Goal: Book appointment/travel/reservation

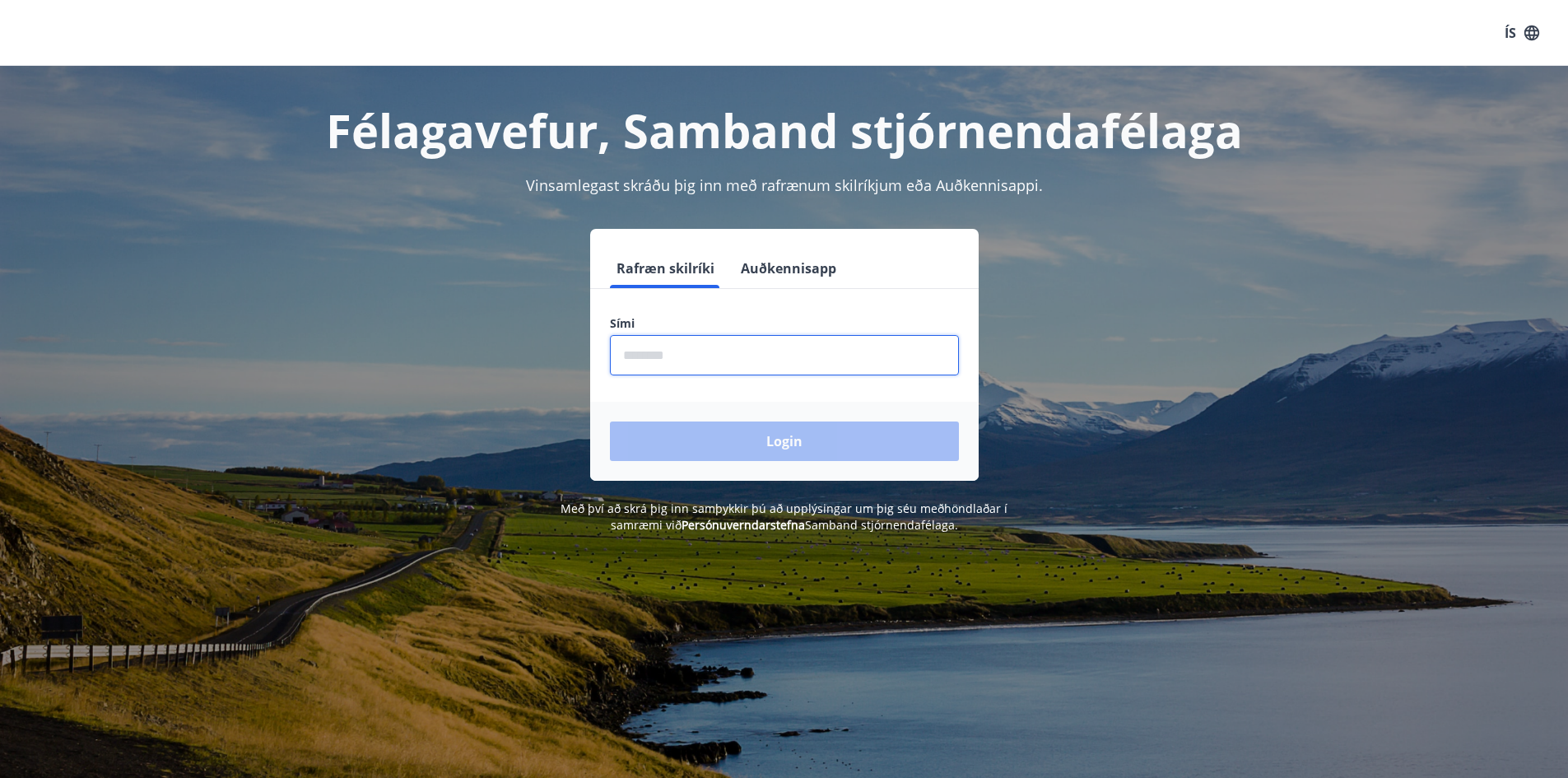
click at [785, 366] on input "phone" at bounding box center [784, 354] width 349 height 40
type input "********"
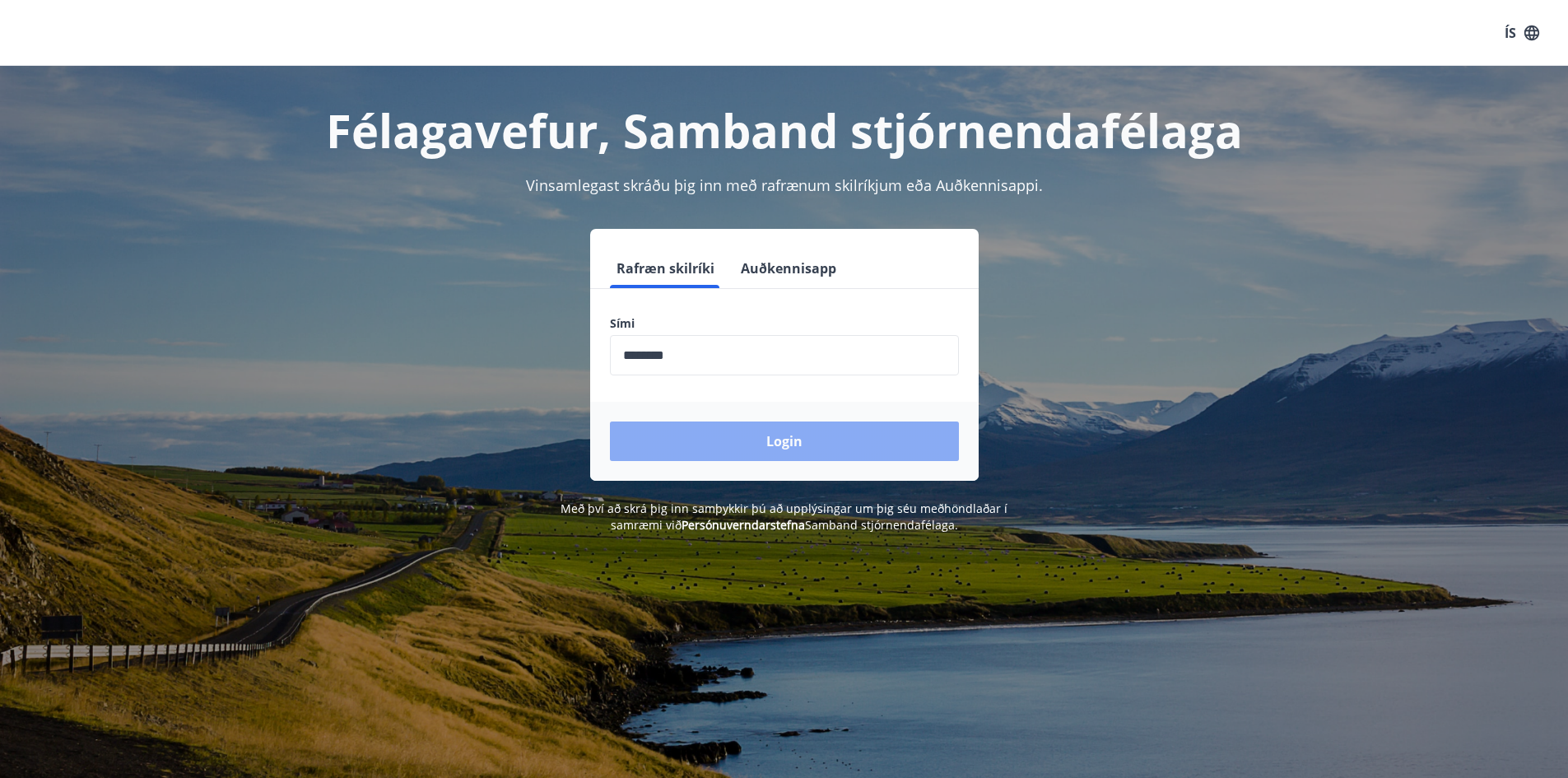
click at [755, 458] on button "Login" at bounding box center [784, 441] width 349 height 40
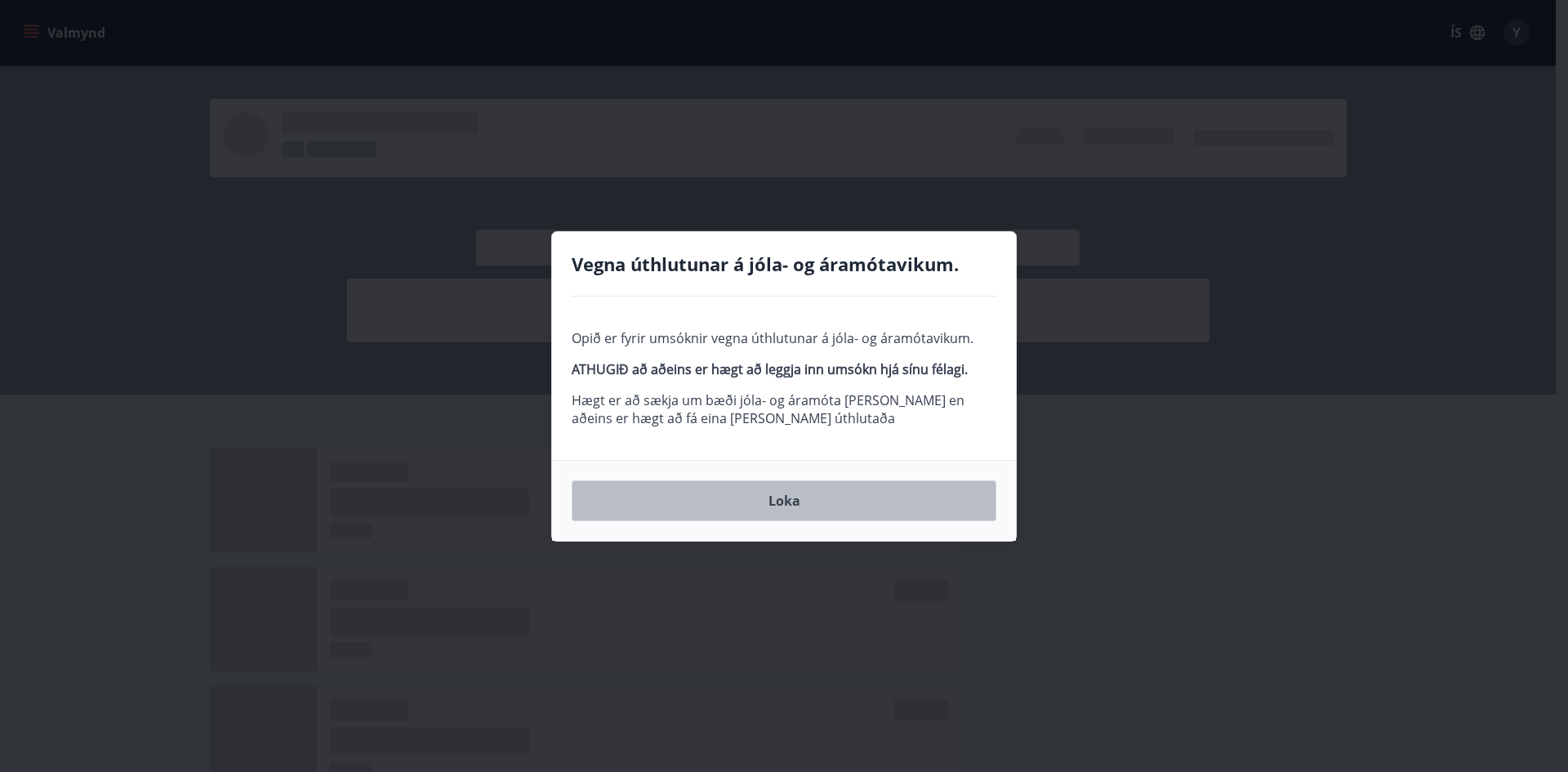
click at [874, 502] on button "Loka" at bounding box center [784, 500] width 425 height 41
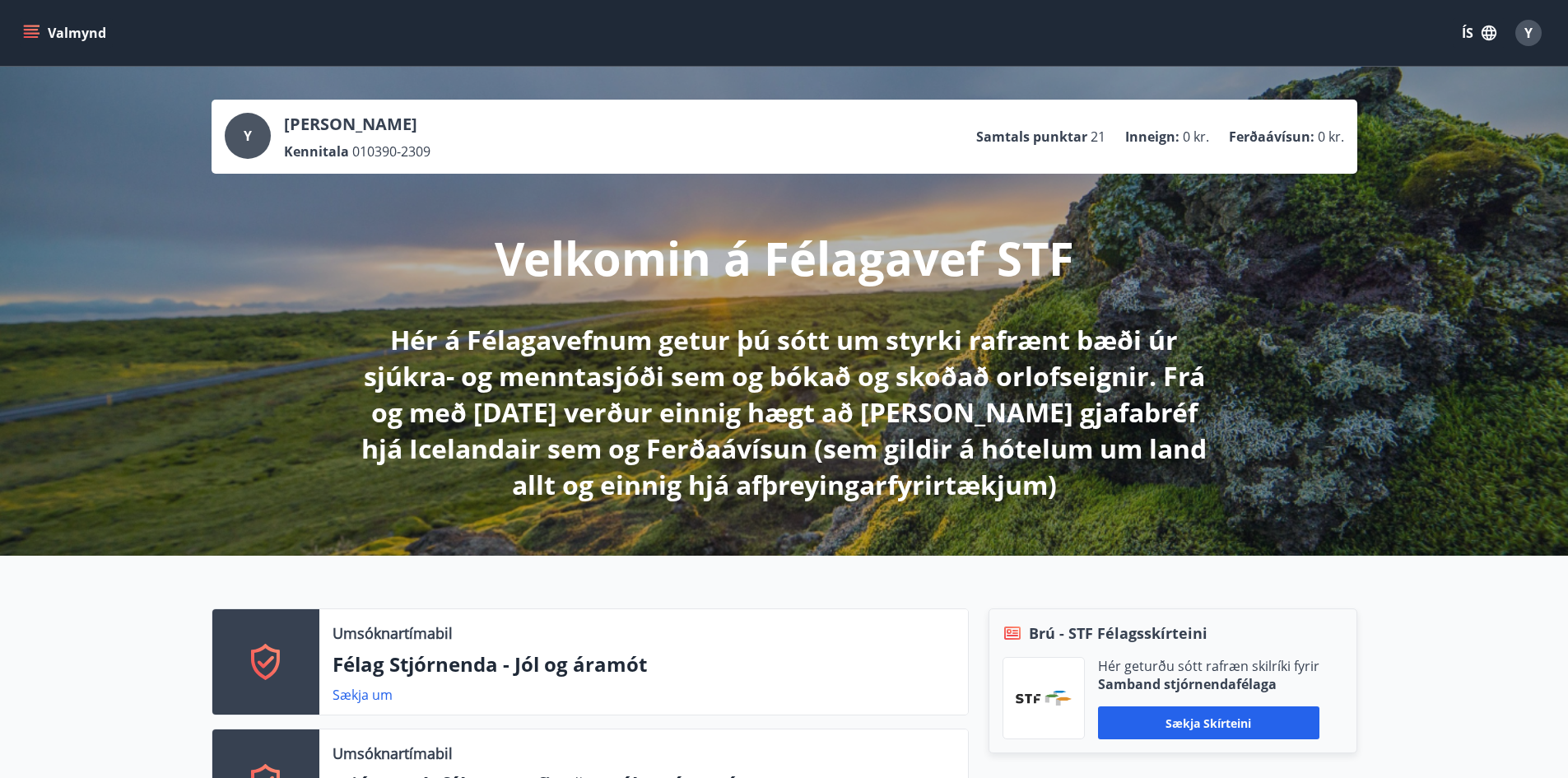
click at [36, 37] on icon "menu" at bounding box center [31, 37] width 15 height 2
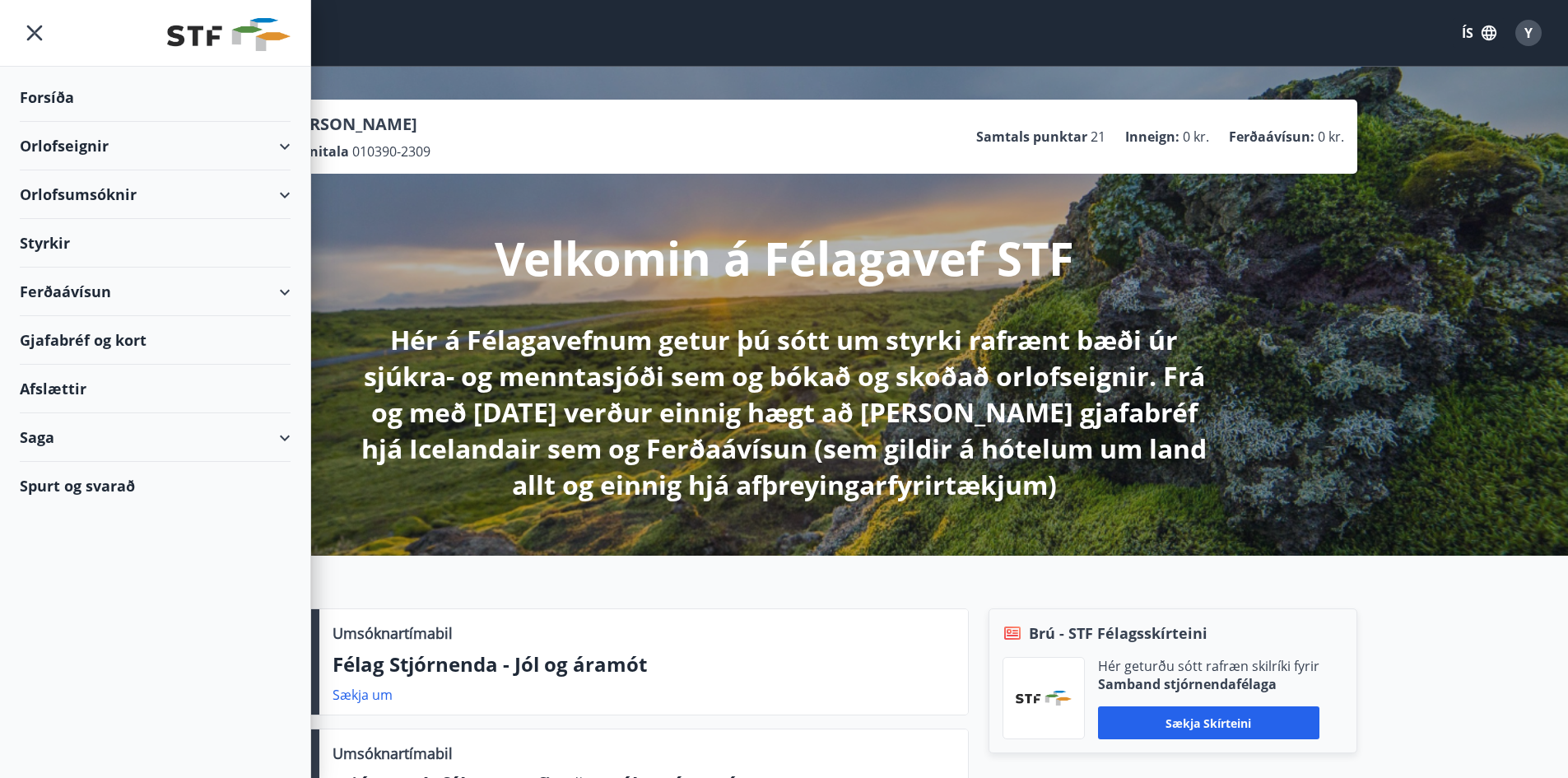
click at [276, 149] on div "Orlofseignir" at bounding box center [155, 146] width 270 height 49
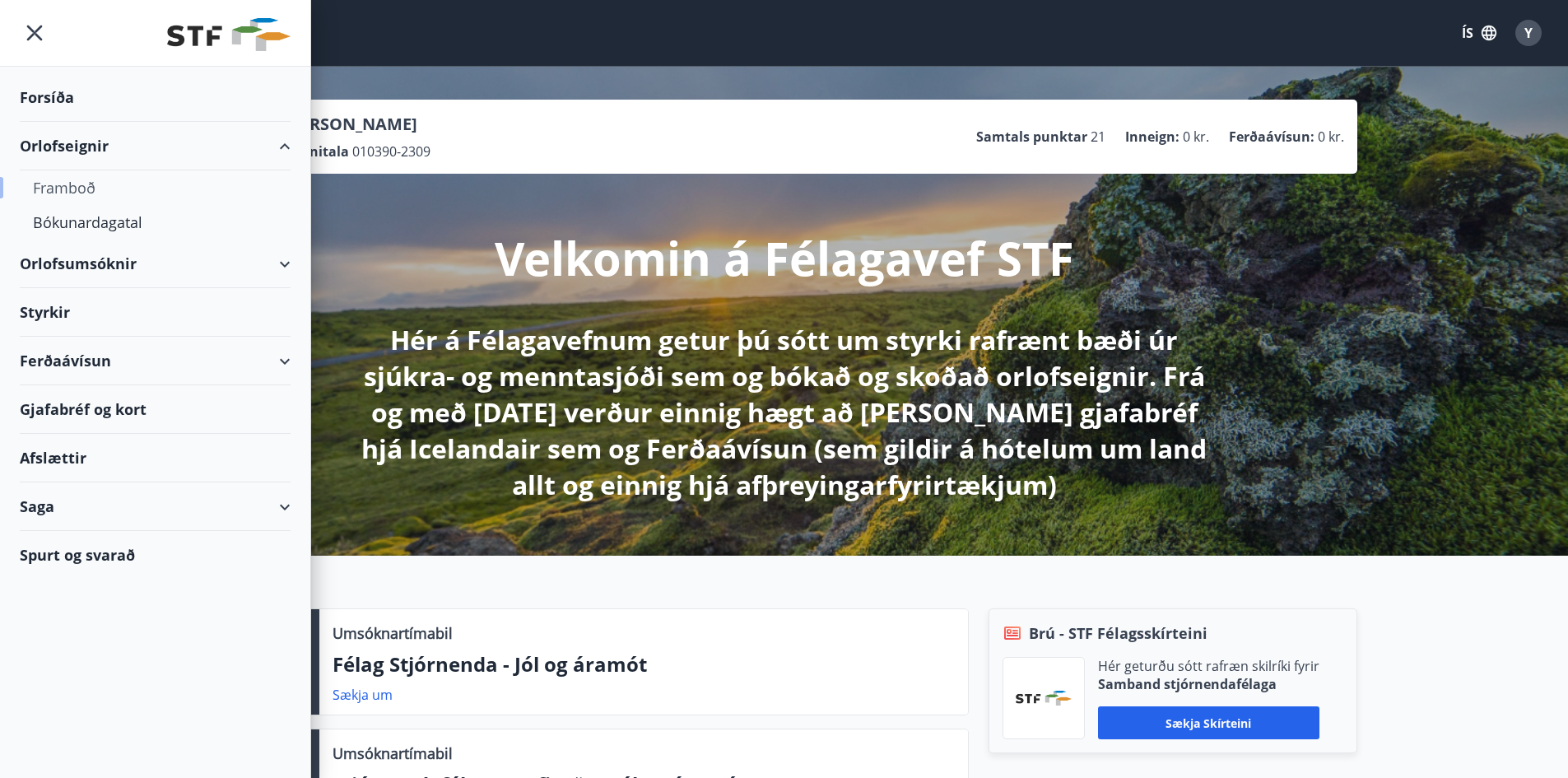
click at [81, 192] on div "Framboð" at bounding box center [155, 188] width 245 height 35
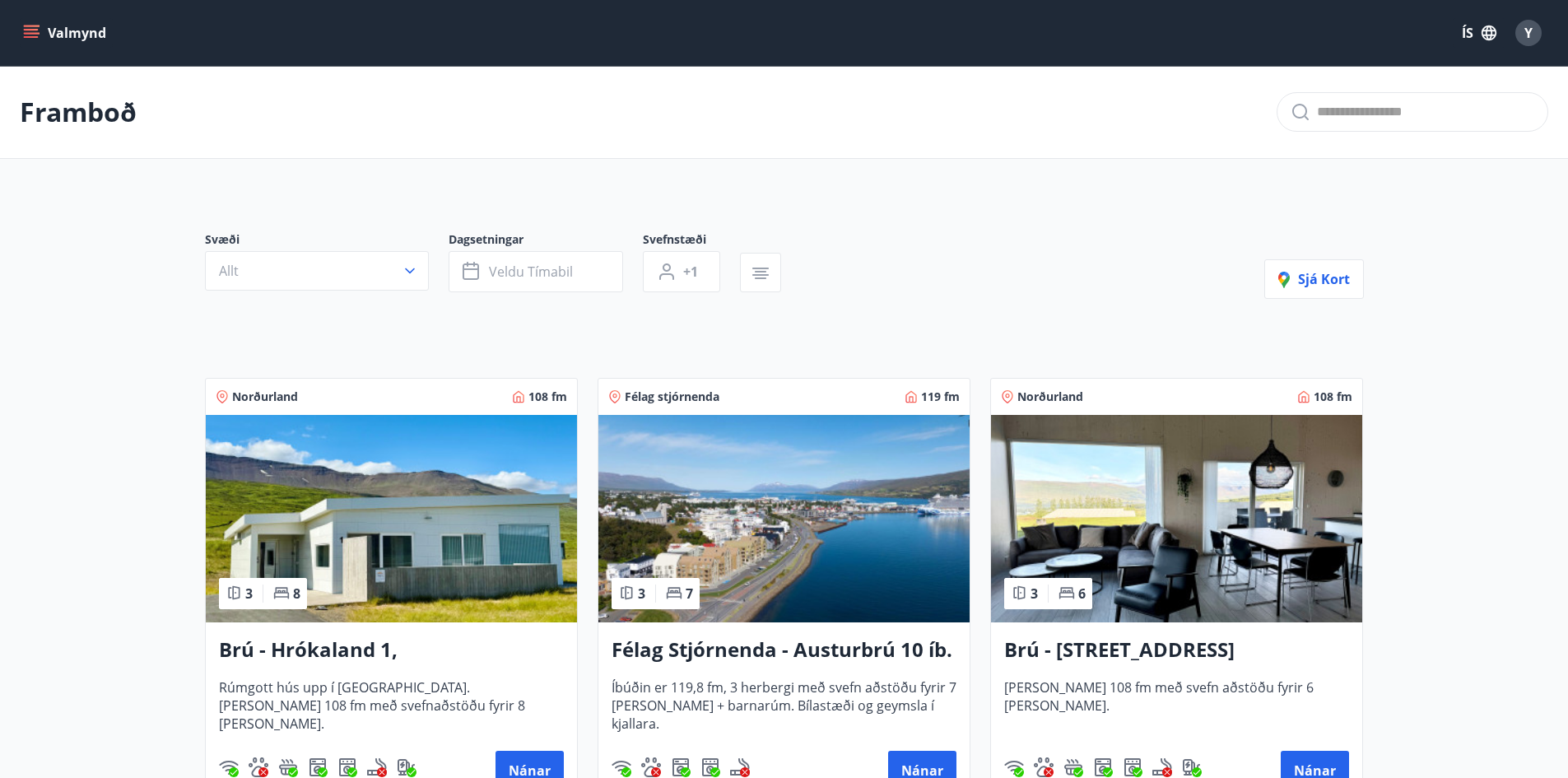
click at [26, 26] on icon "menu" at bounding box center [33, 26] width 18 height 2
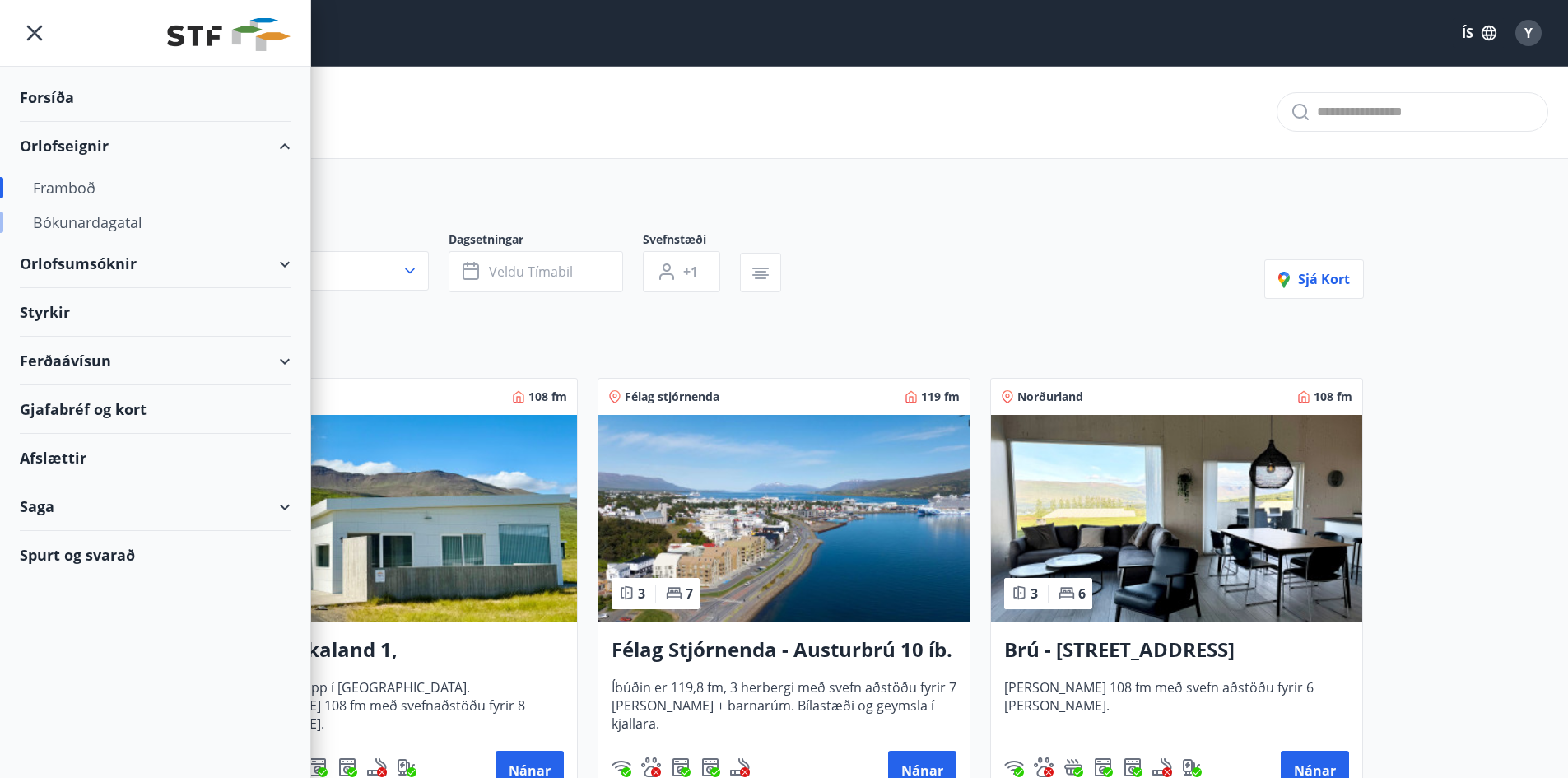
click at [92, 223] on div "Bókunardagatal" at bounding box center [155, 223] width 245 height 35
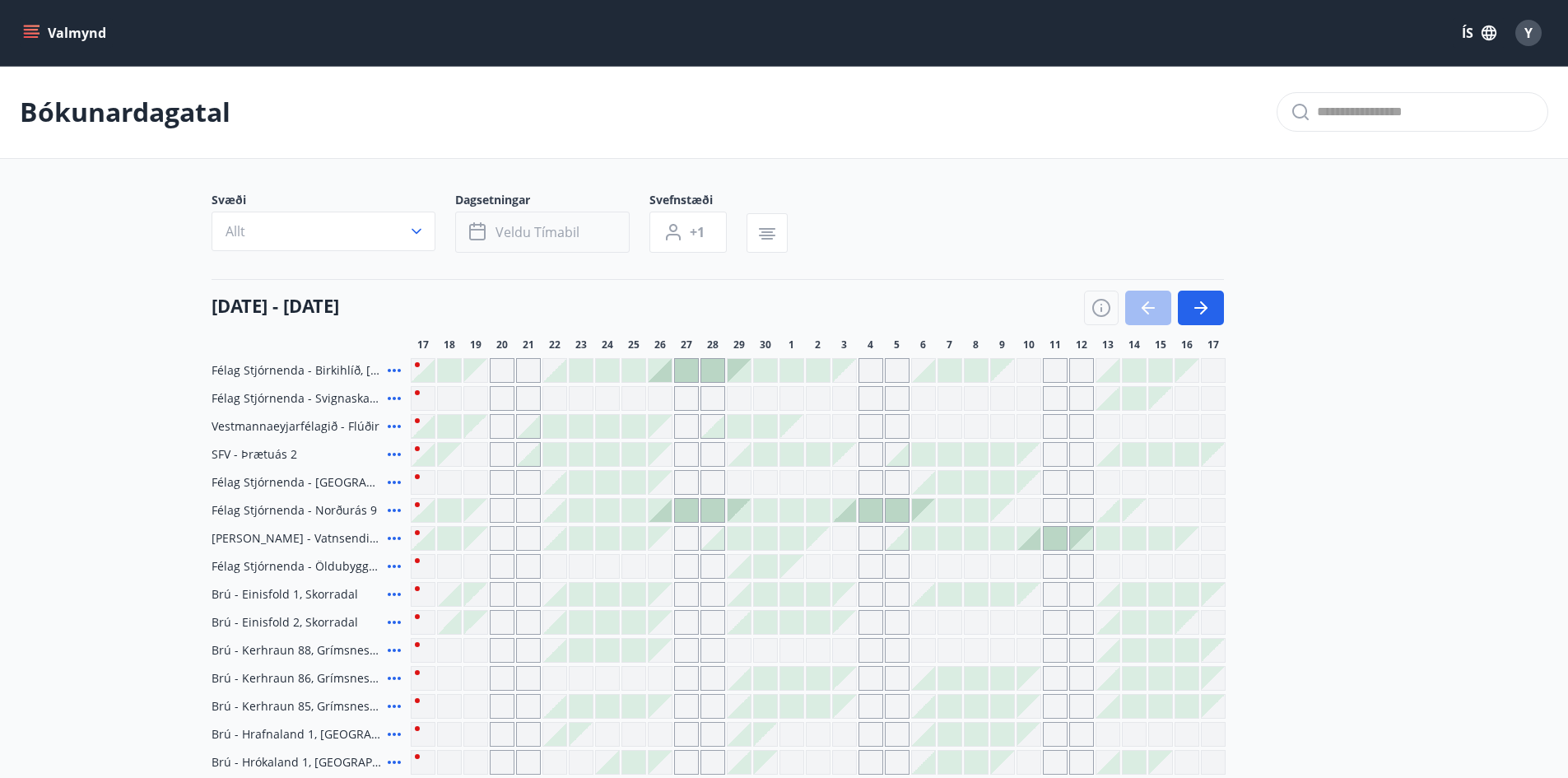
click at [481, 236] on icon "button" at bounding box center [479, 232] width 20 height 20
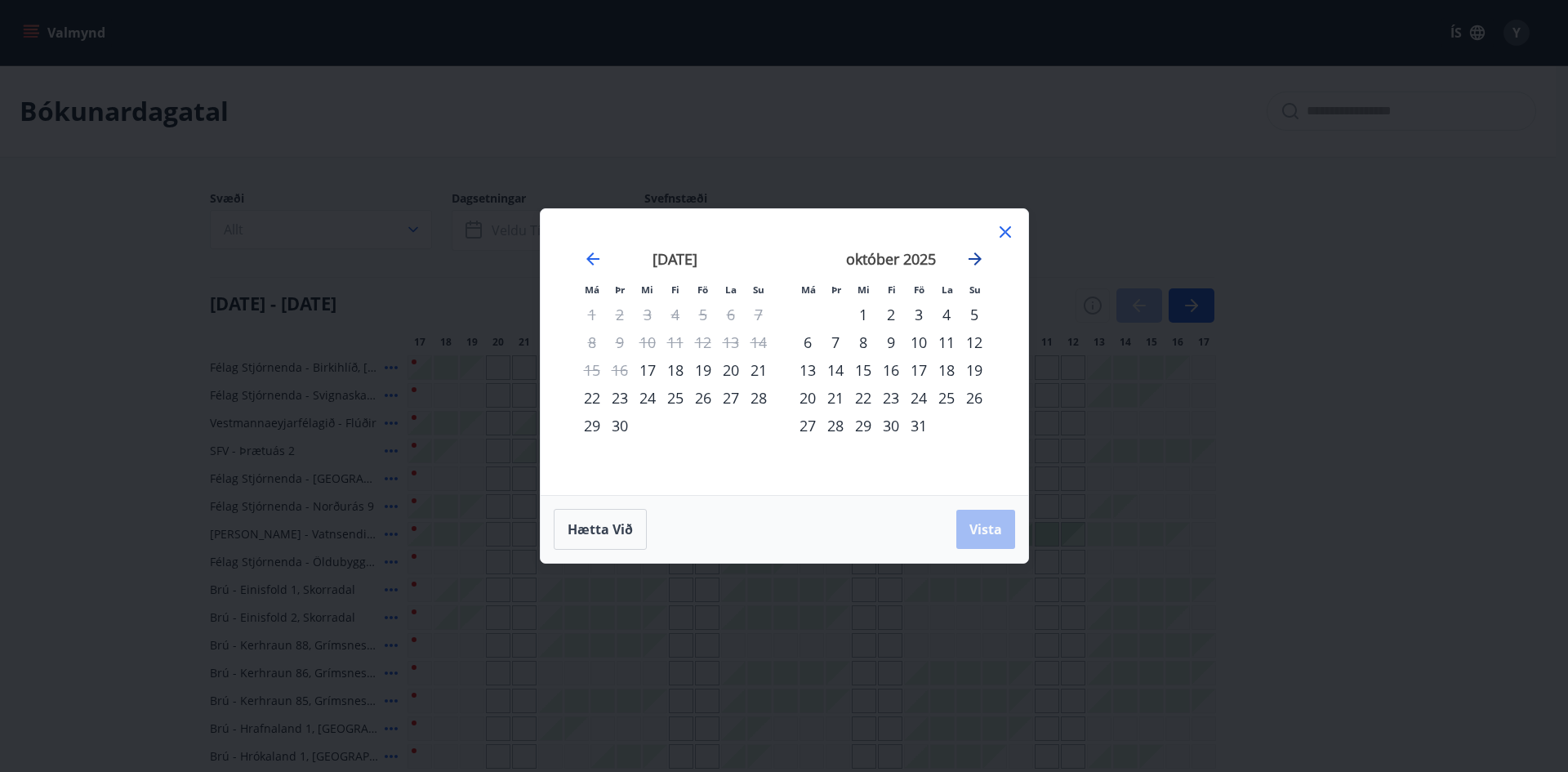
click at [967, 263] on icon "Move forward to switch to the next month." at bounding box center [975, 259] width 20 height 20
click at [925, 346] on div "9" at bounding box center [919, 342] width 28 height 28
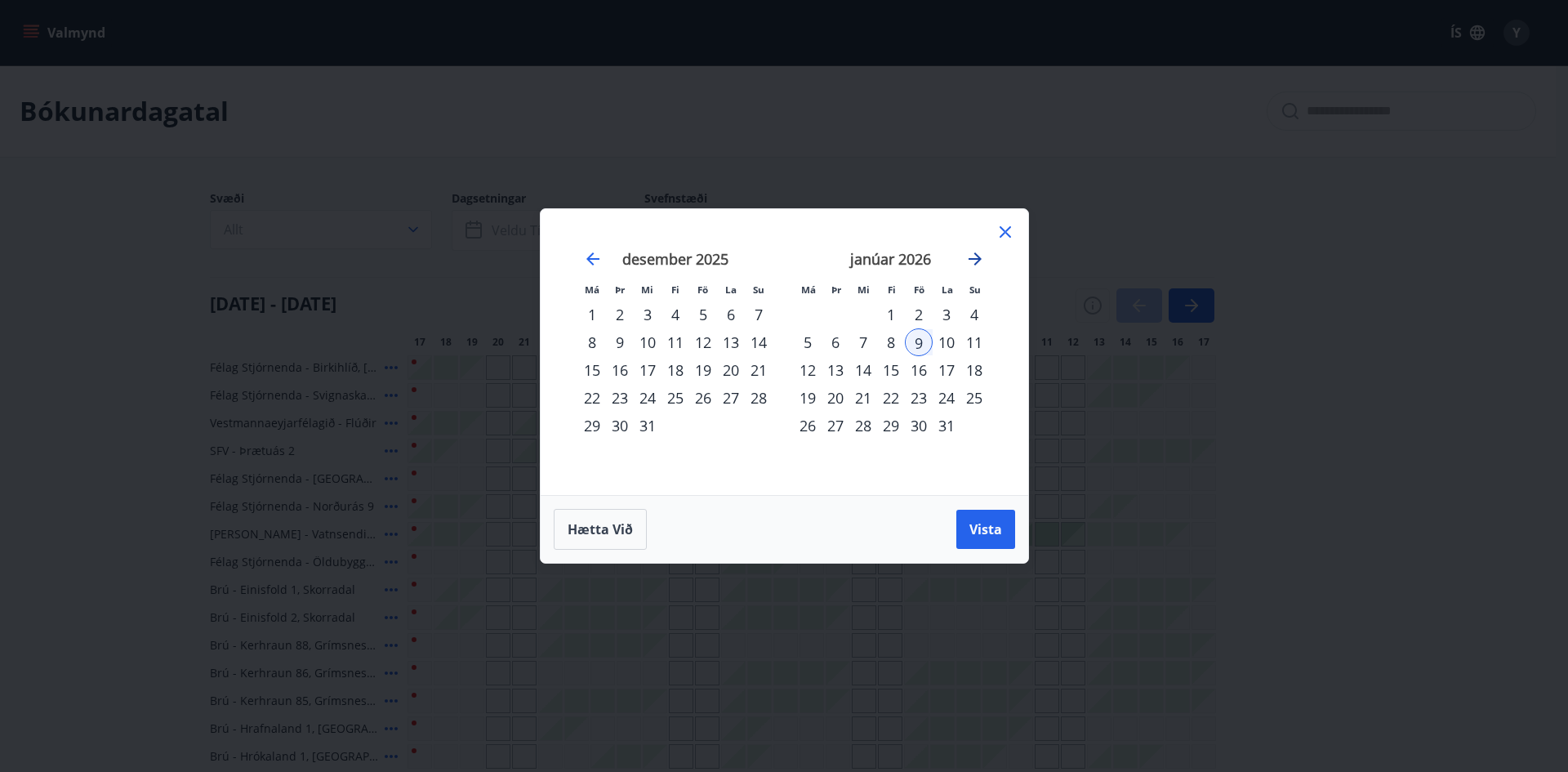
click at [973, 258] on icon "Move forward to switch to the next month." at bounding box center [975, 259] width 13 height 13
click at [830, 455] on div "31" at bounding box center [835, 453] width 28 height 28
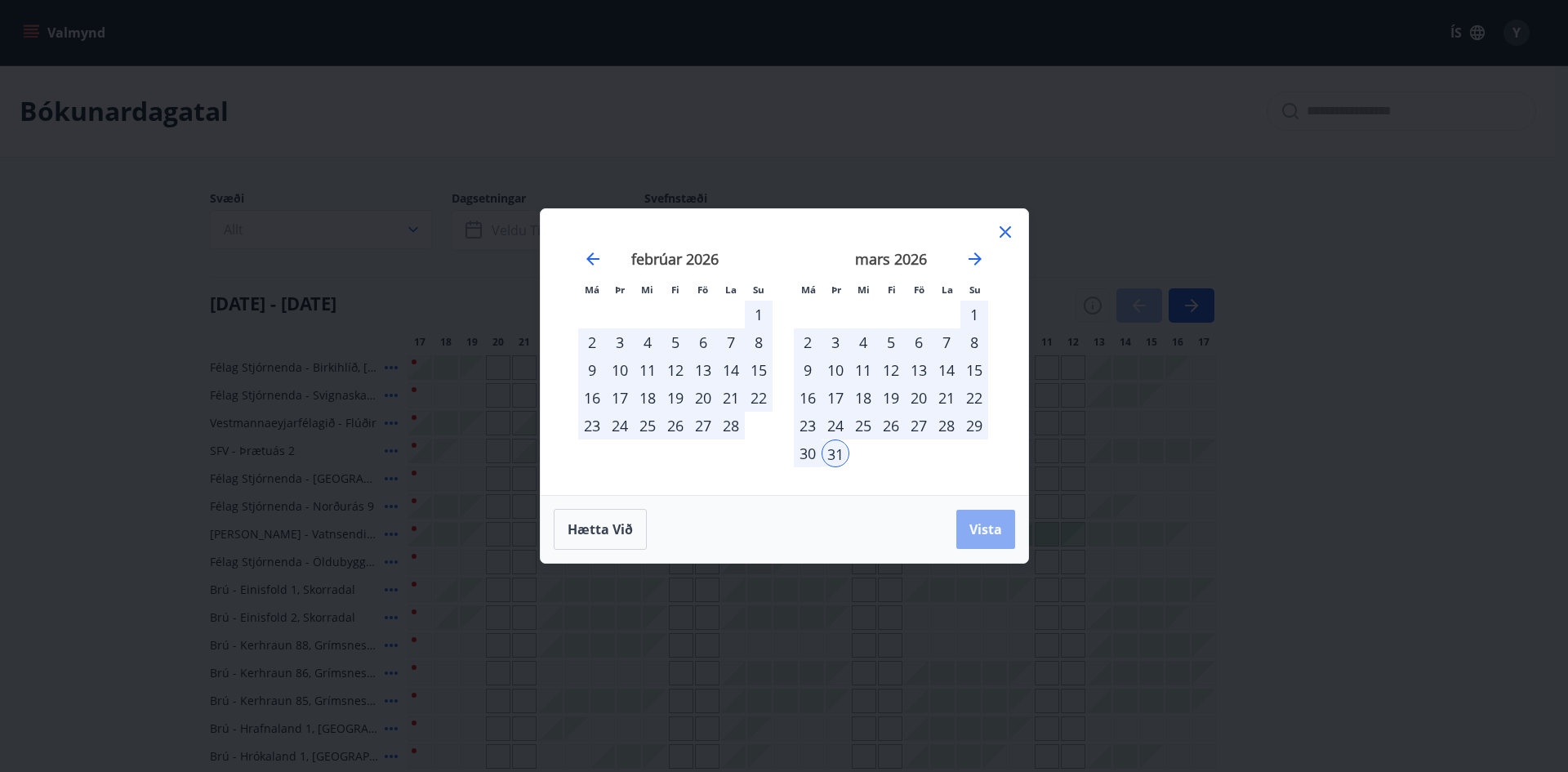
click at [993, 533] on span "Vista" at bounding box center [986, 529] width 33 height 18
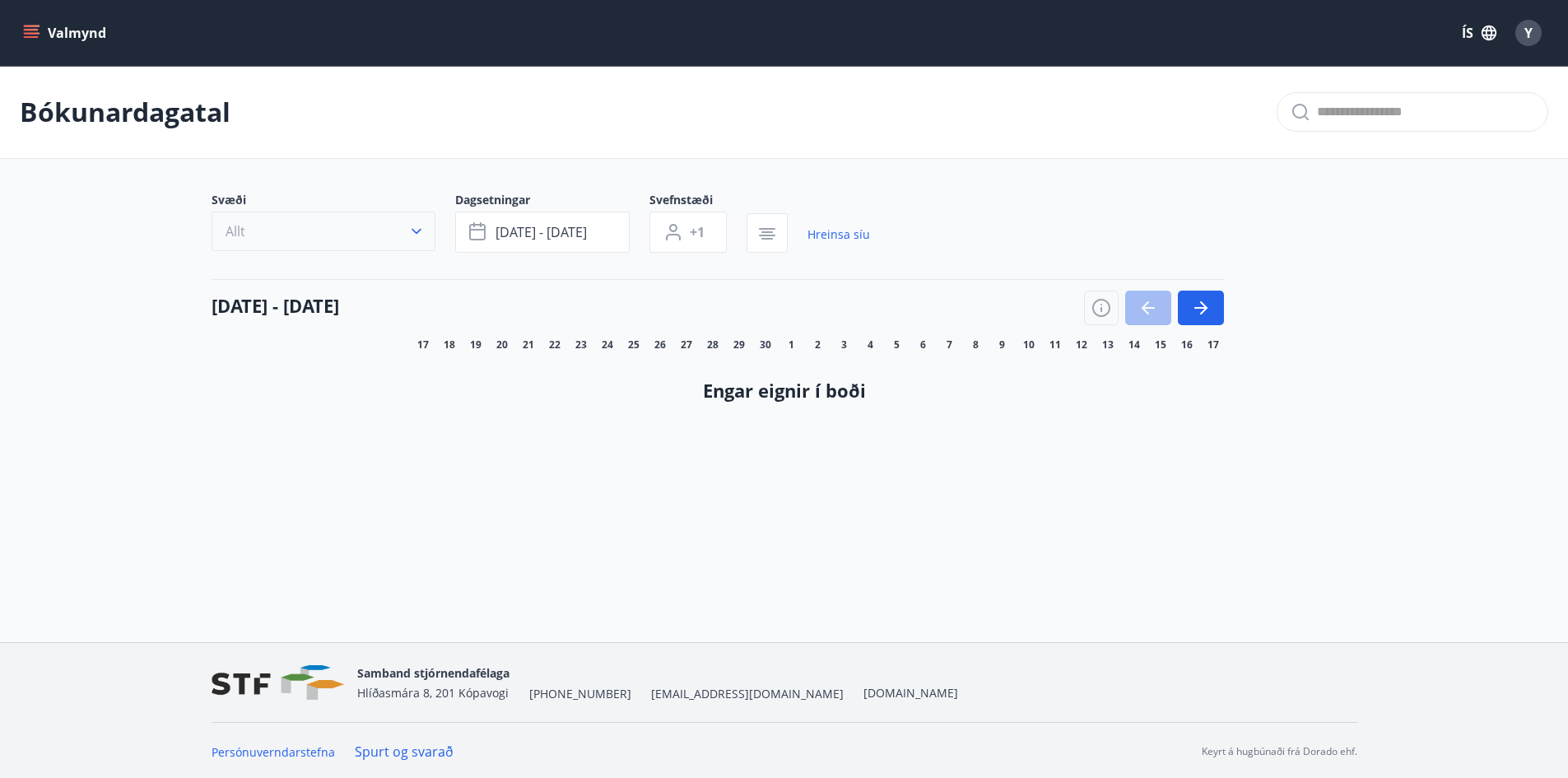
click at [348, 214] on button "Allt" at bounding box center [324, 232] width 224 height 40
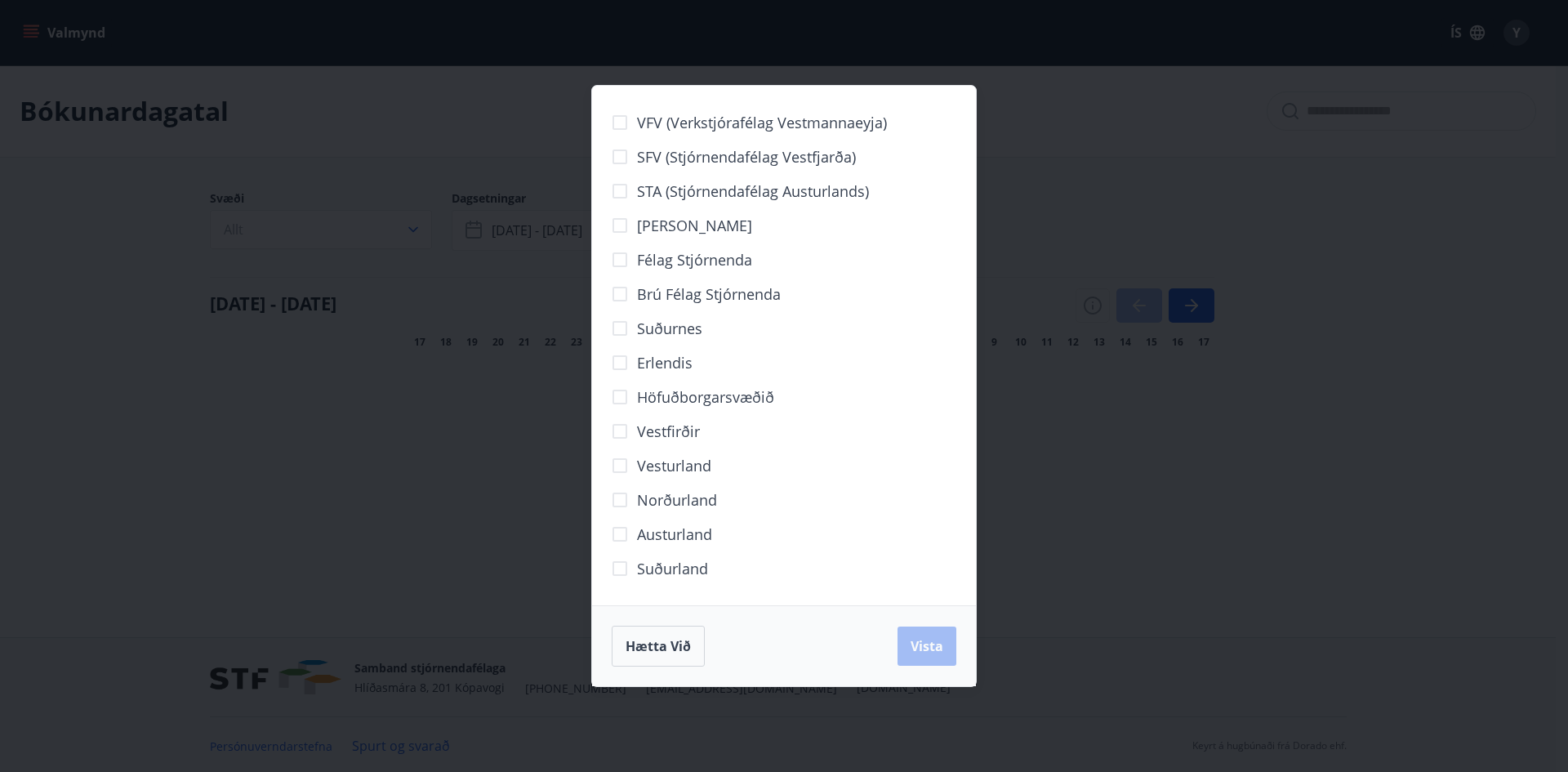
click at [1244, 399] on div "VFV (Verkstjórafélag Vestmannaeyja) SFV (Stjórnendafélag Vestfjarða) STA (Stjór…" at bounding box center [784, 386] width 1568 height 772
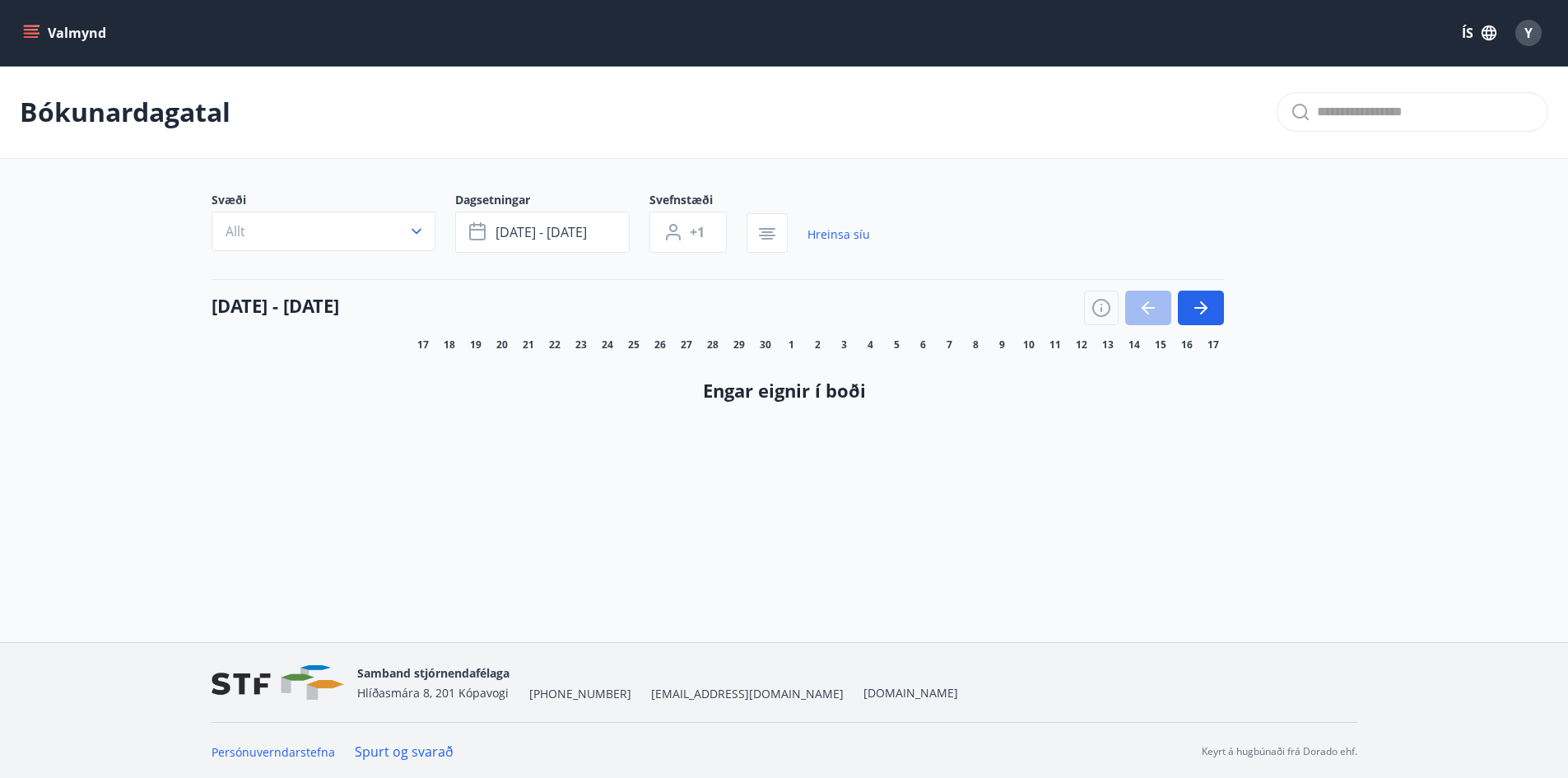
click at [73, 44] on button "Valmynd" at bounding box center [66, 33] width 93 height 30
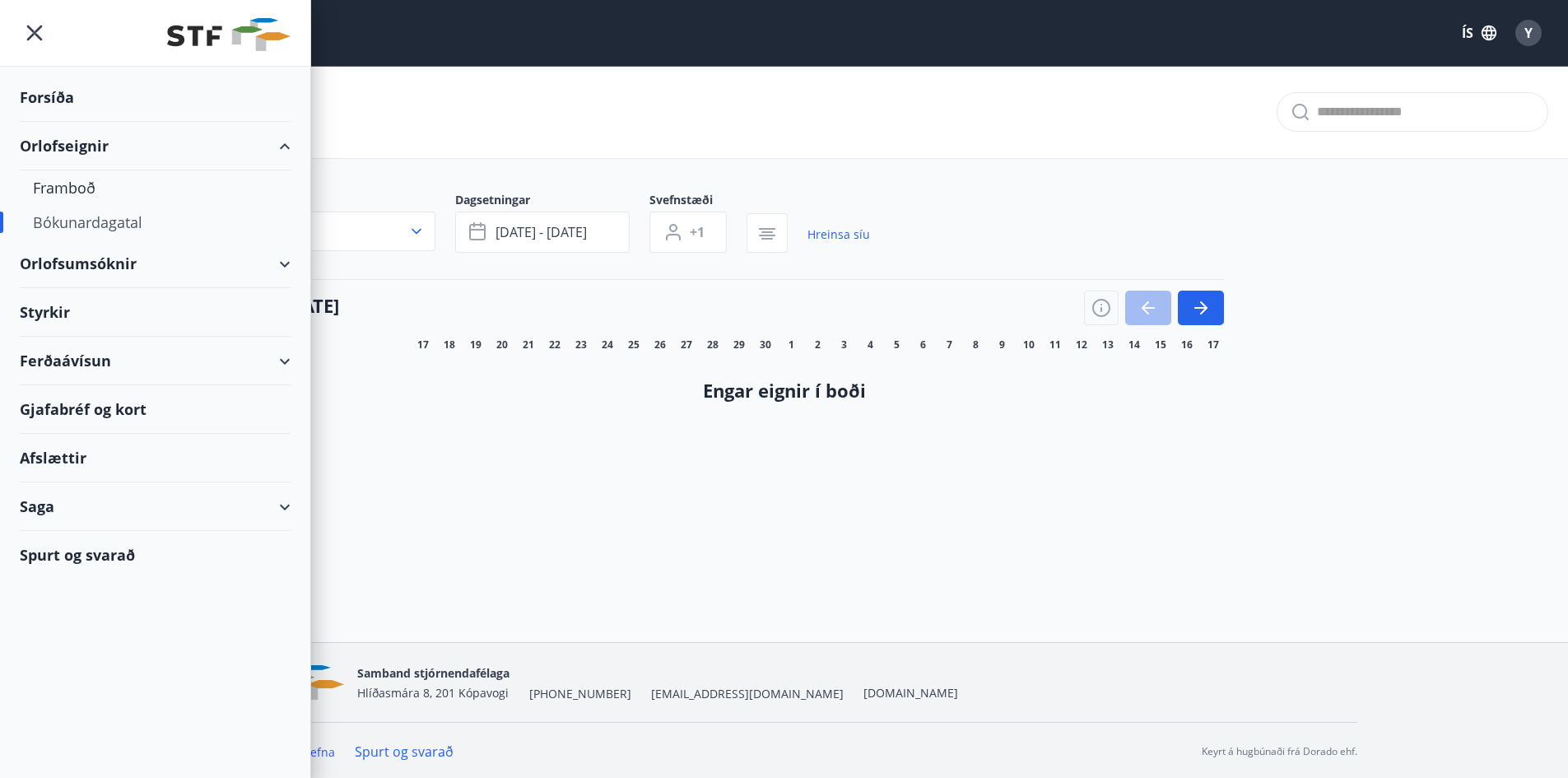
click at [107, 270] on div "Orlofsumsóknir" at bounding box center [155, 264] width 270 height 49
click at [110, 185] on div "Framboð" at bounding box center [155, 188] width 245 height 35
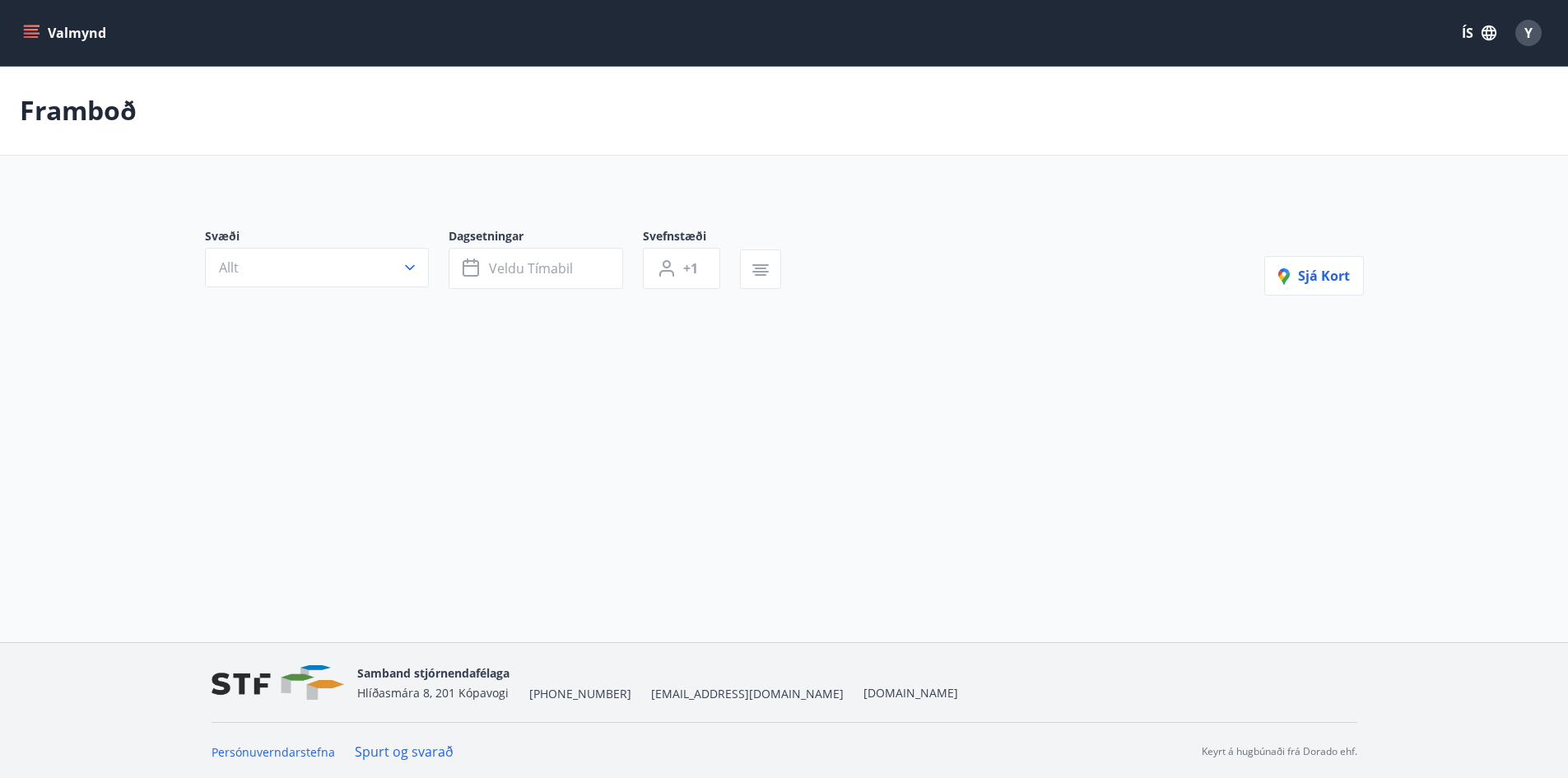
click at [457, 303] on div "Svæði Allt Dagsetningar Veldu tímabil Svefnstæði +1 Sjá kort" at bounding box center [785, 288] width 1185 height 199
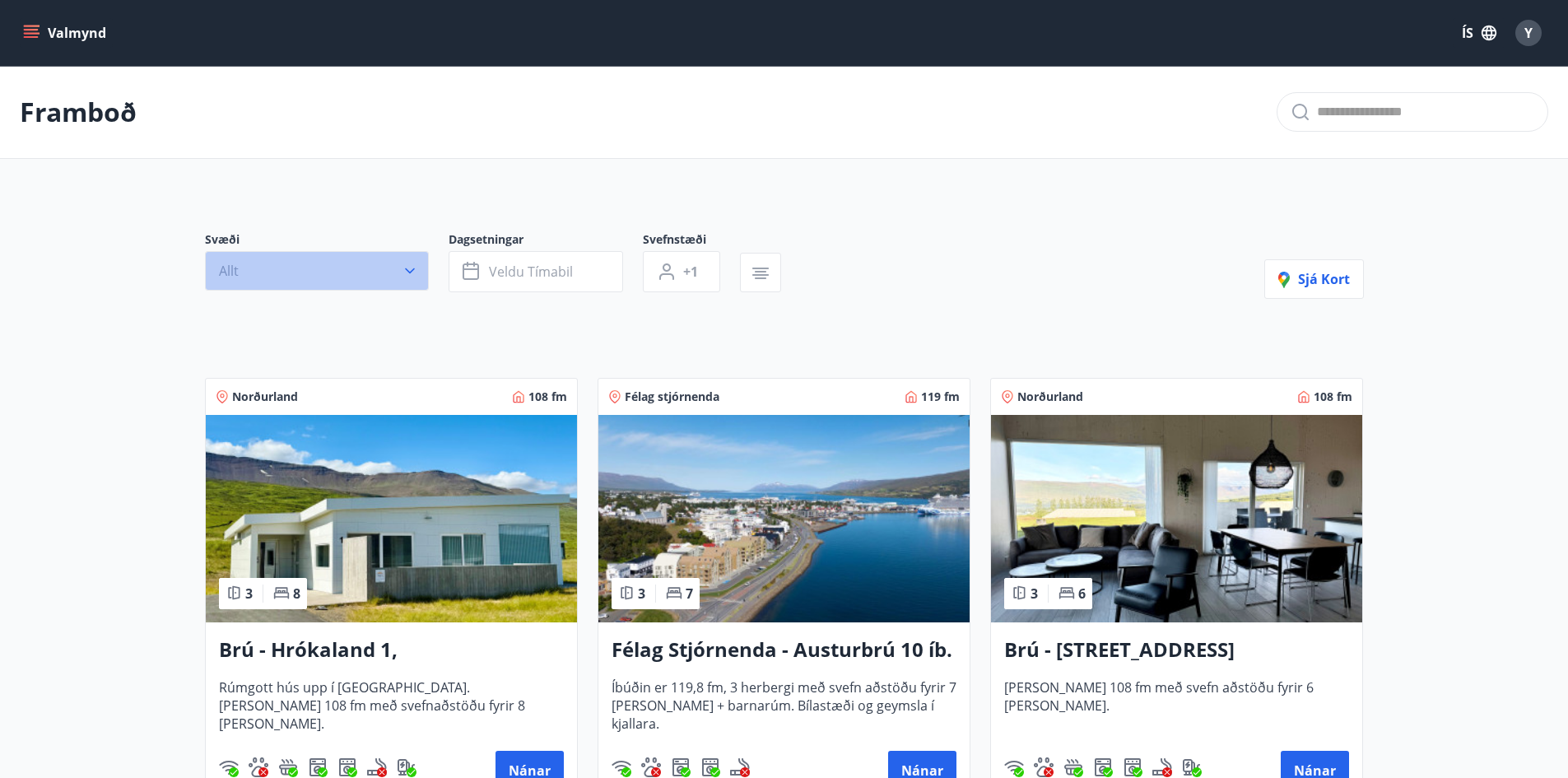
click at [418, 277] on button "Allt" at bounding box center [317, 271] width 224 height 40
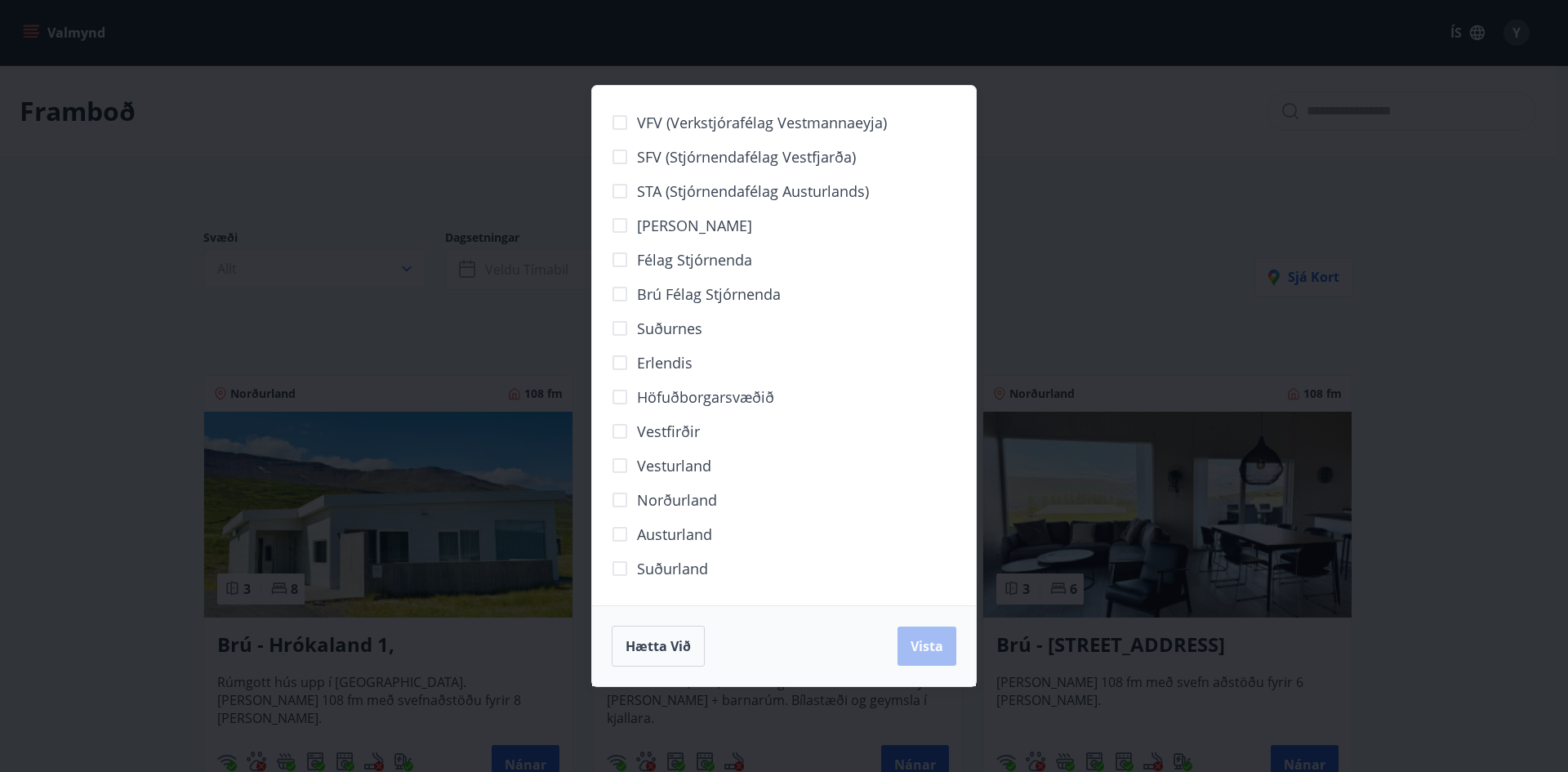
click at [203, 369] on div "VFV (Verkstjórafélag Vestmannaeyja) SFV (Stjórnendafélag Vestfjarða) STA (Stjór…" at bounding box center [784, 386] width 1568 height 772
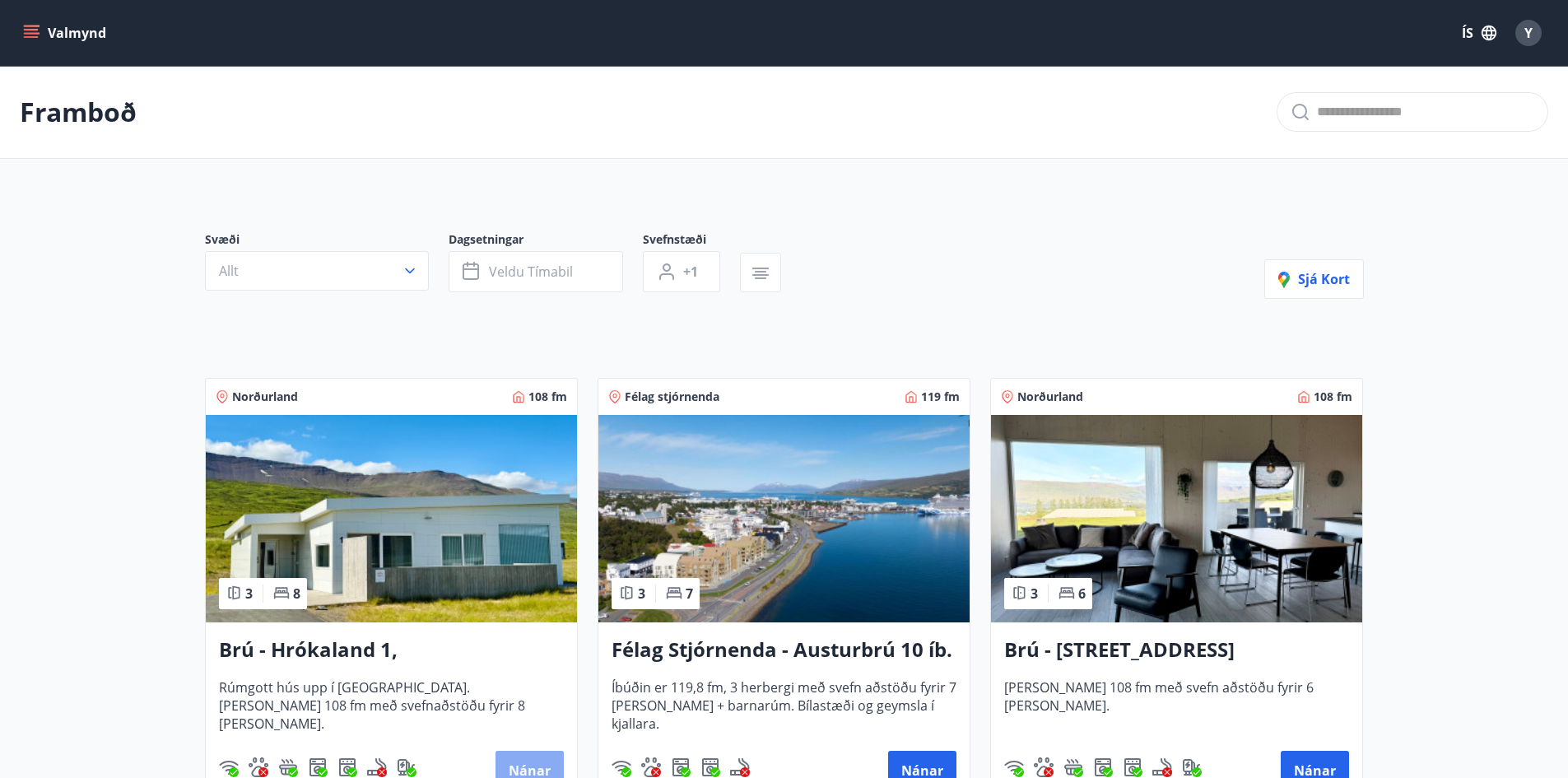
click at [528, 762] on button "Nánar" at bounding box center [529, 771] width 68 height 40
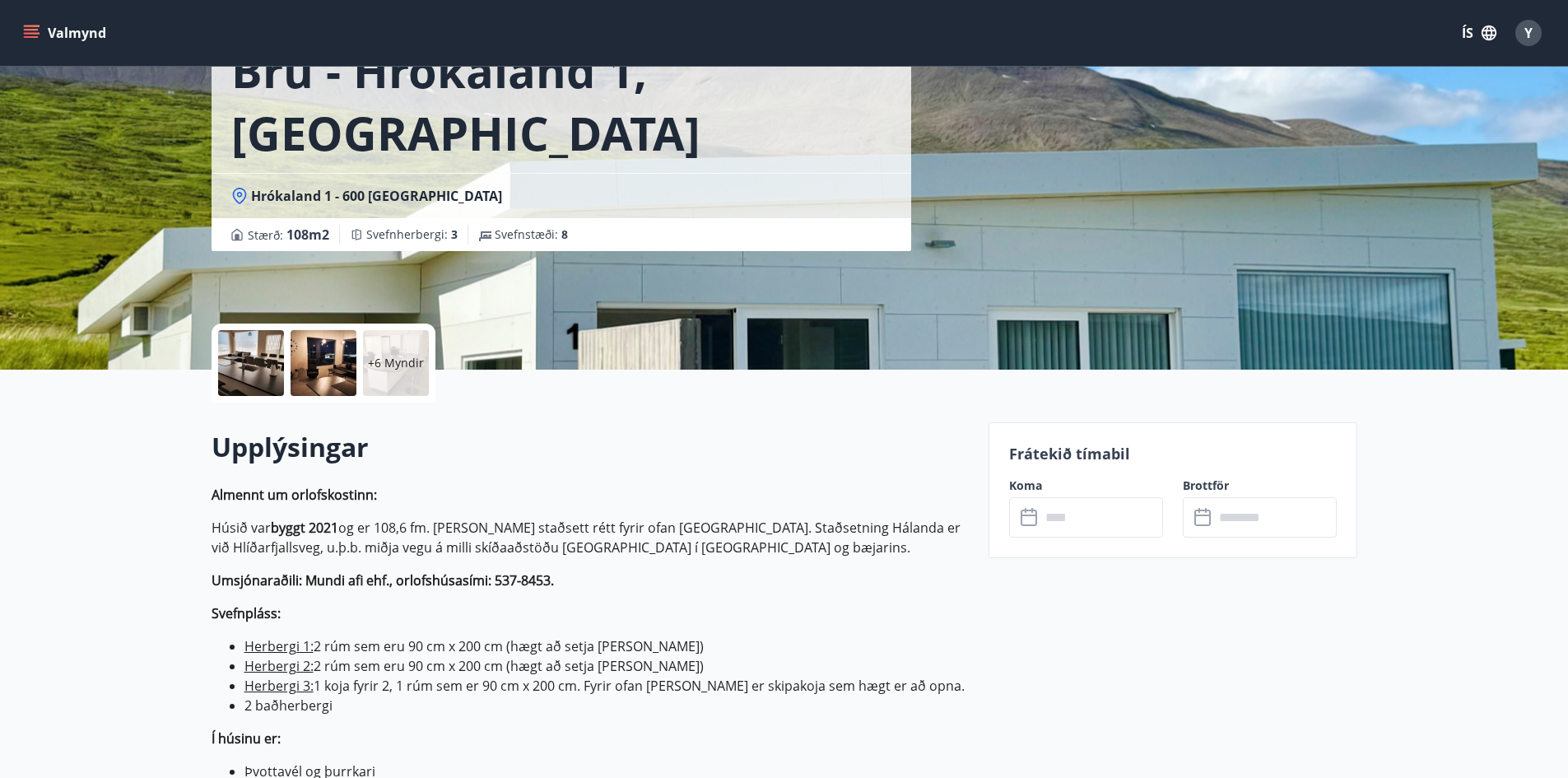
scroll to position [165, 0]
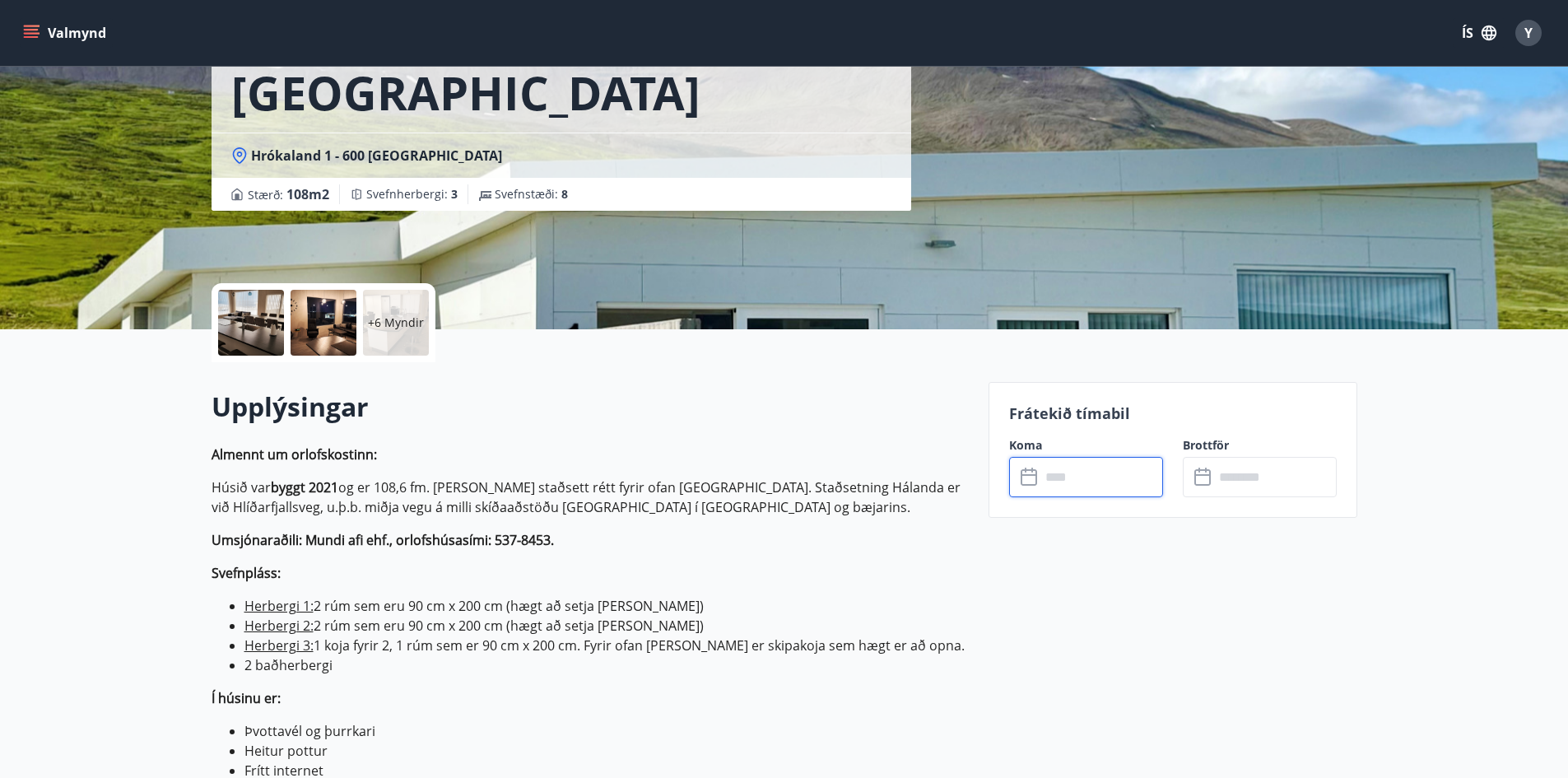
click at [1134, 485] on input "text" at bounding box center [1101, 476] width 123 height 40
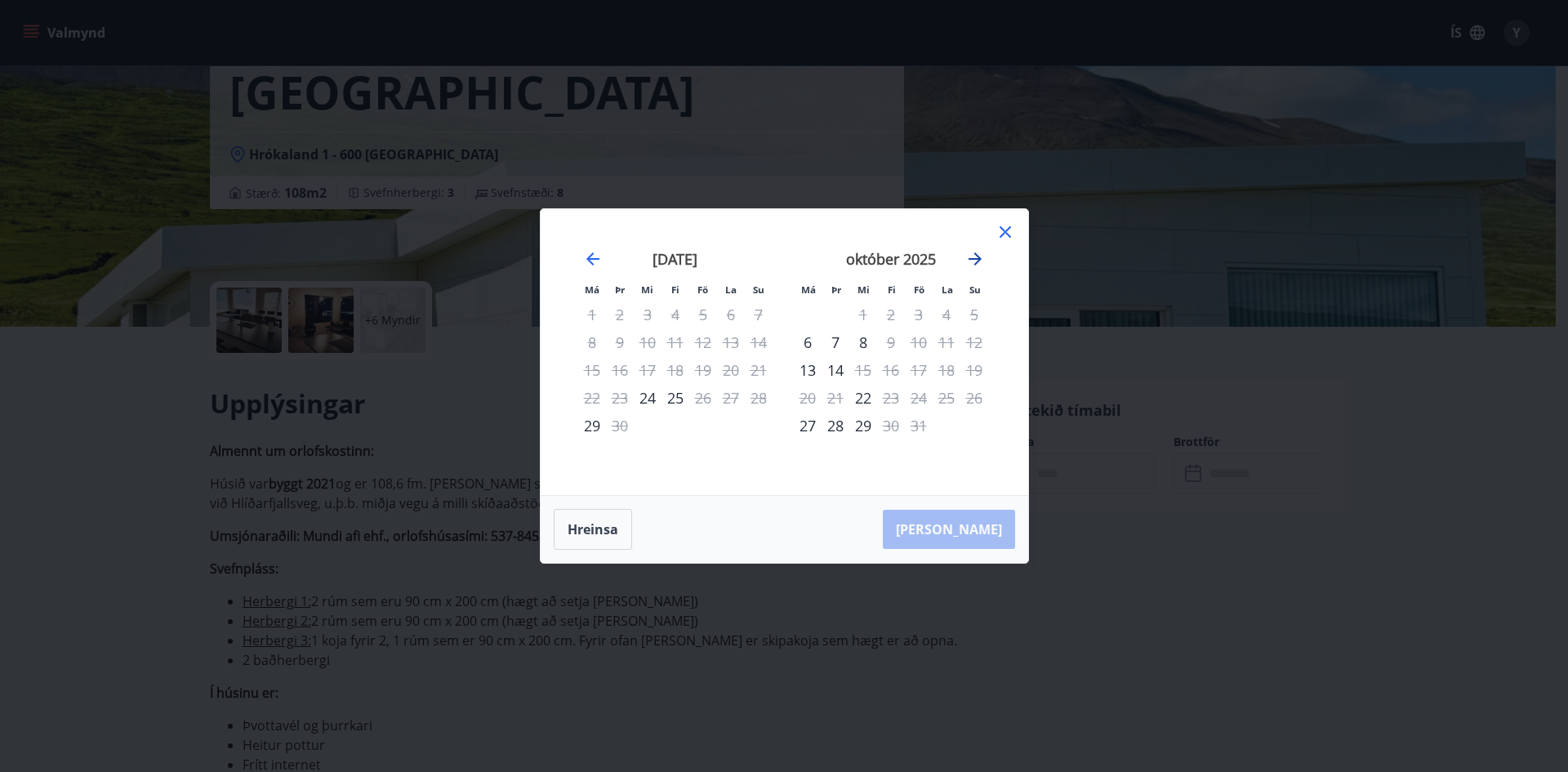
click at [978, 254] on icon "Move forward to switch to the next month." at bounding box center [975, 259] width 20 height 20
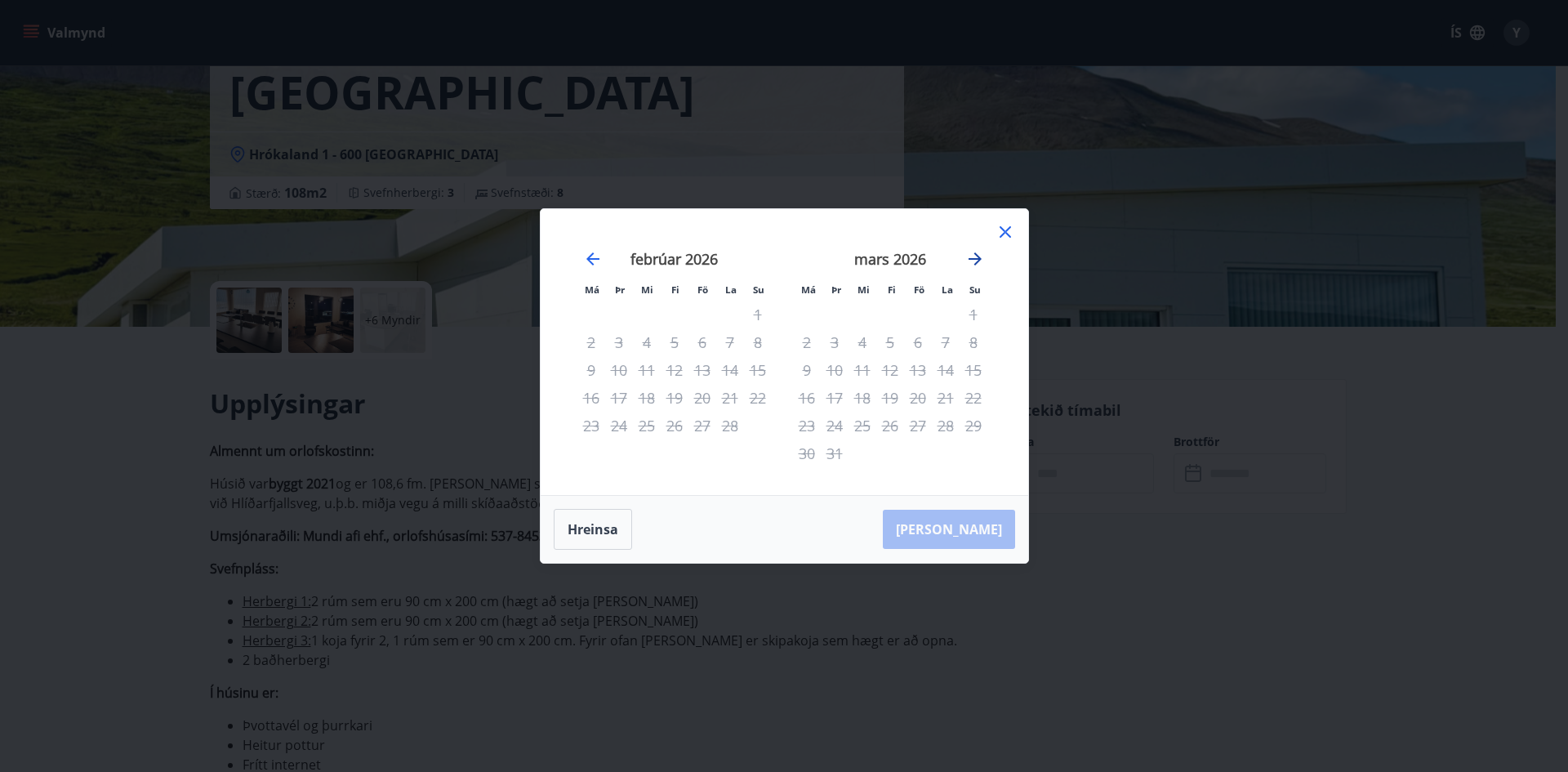
click at [978, 254] on icon "Move forward to switch to the next month." at bounding box center [975, 259] width 20 height 20
click at [1004, 229] on icon at bounding box center [1005, 232] width 20 height 20
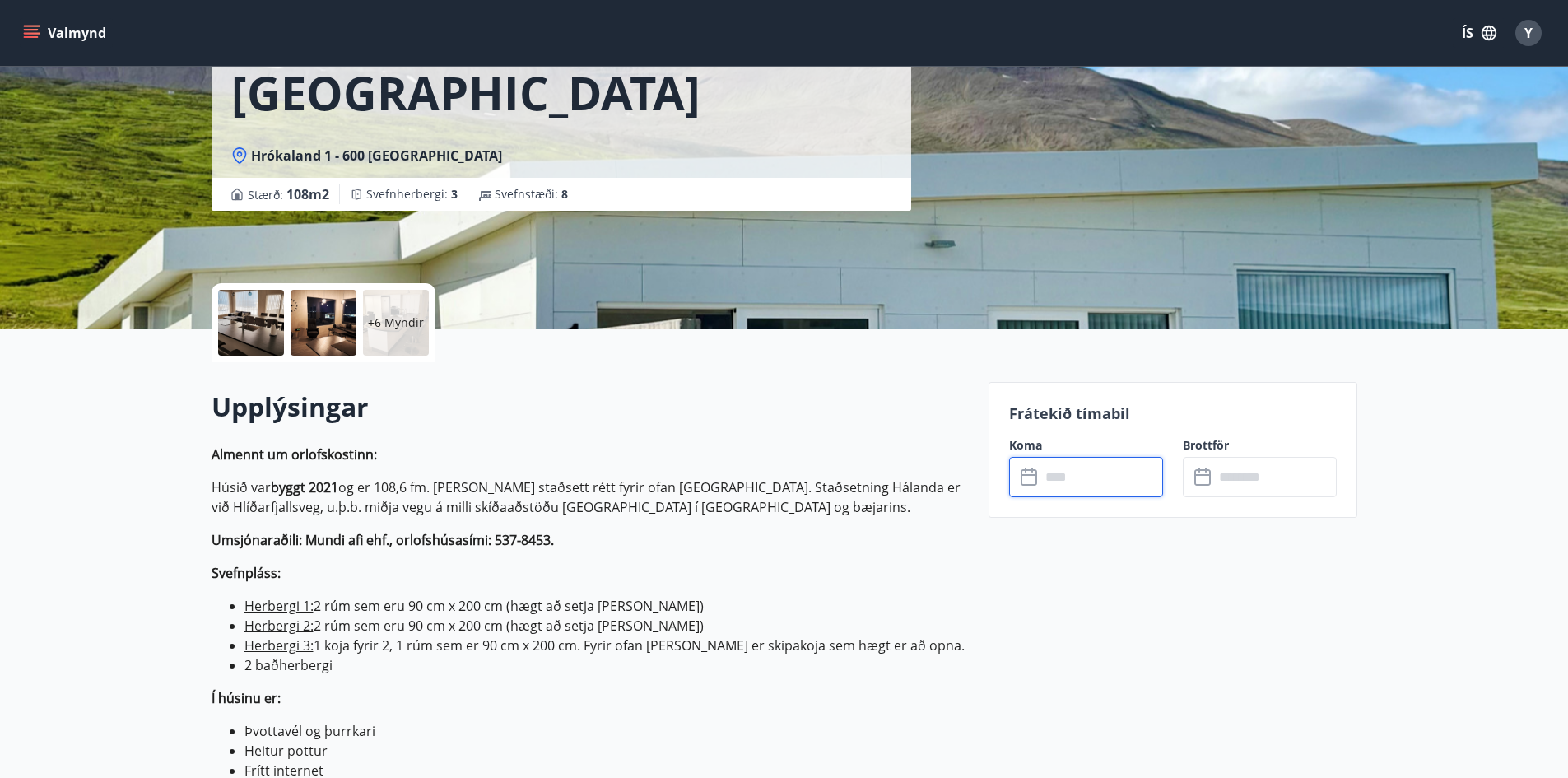
click at [234, 330] on div at bounding box center [251, 322] width 66 height 66
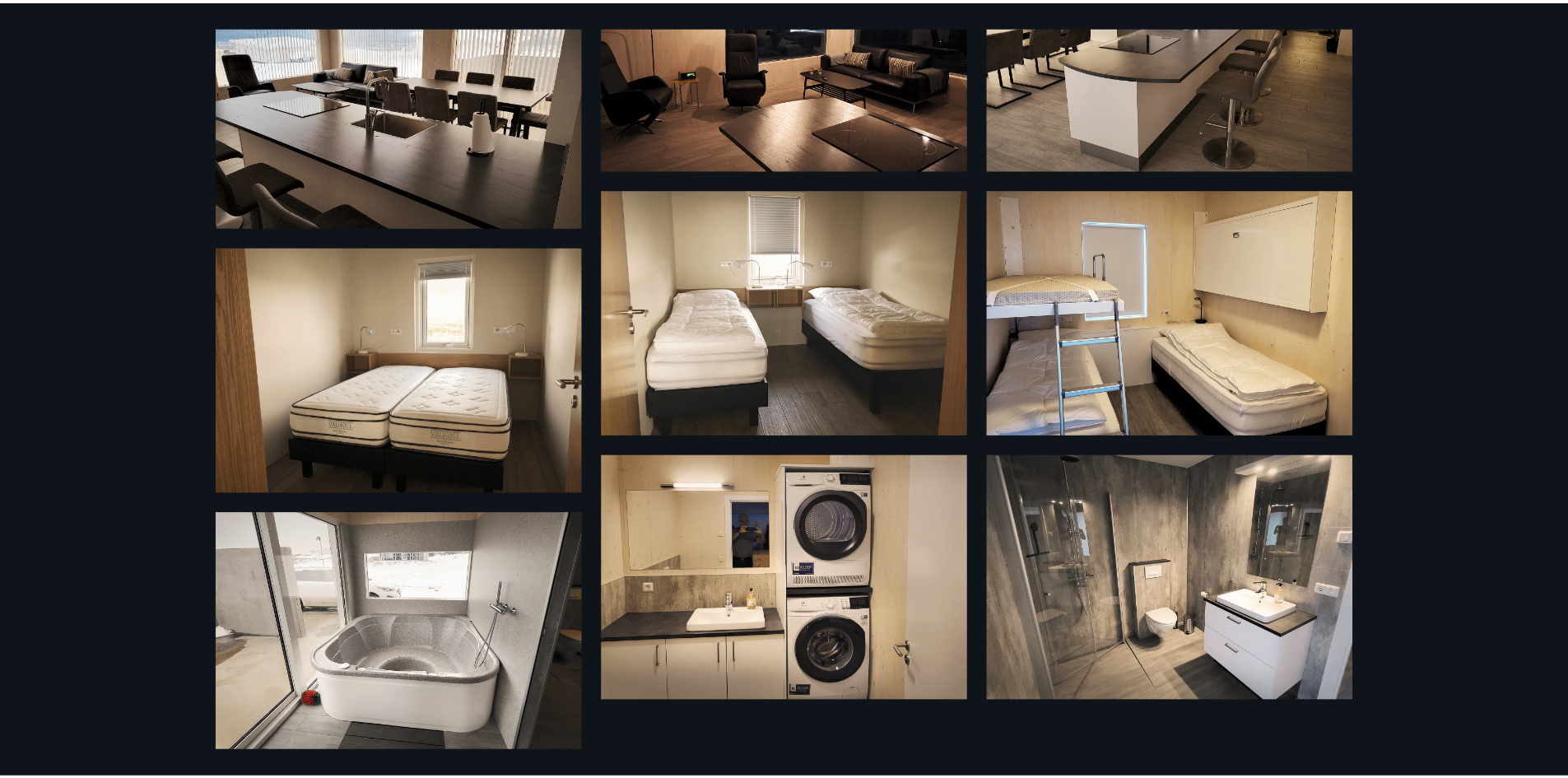
scroll to position [447, 0]
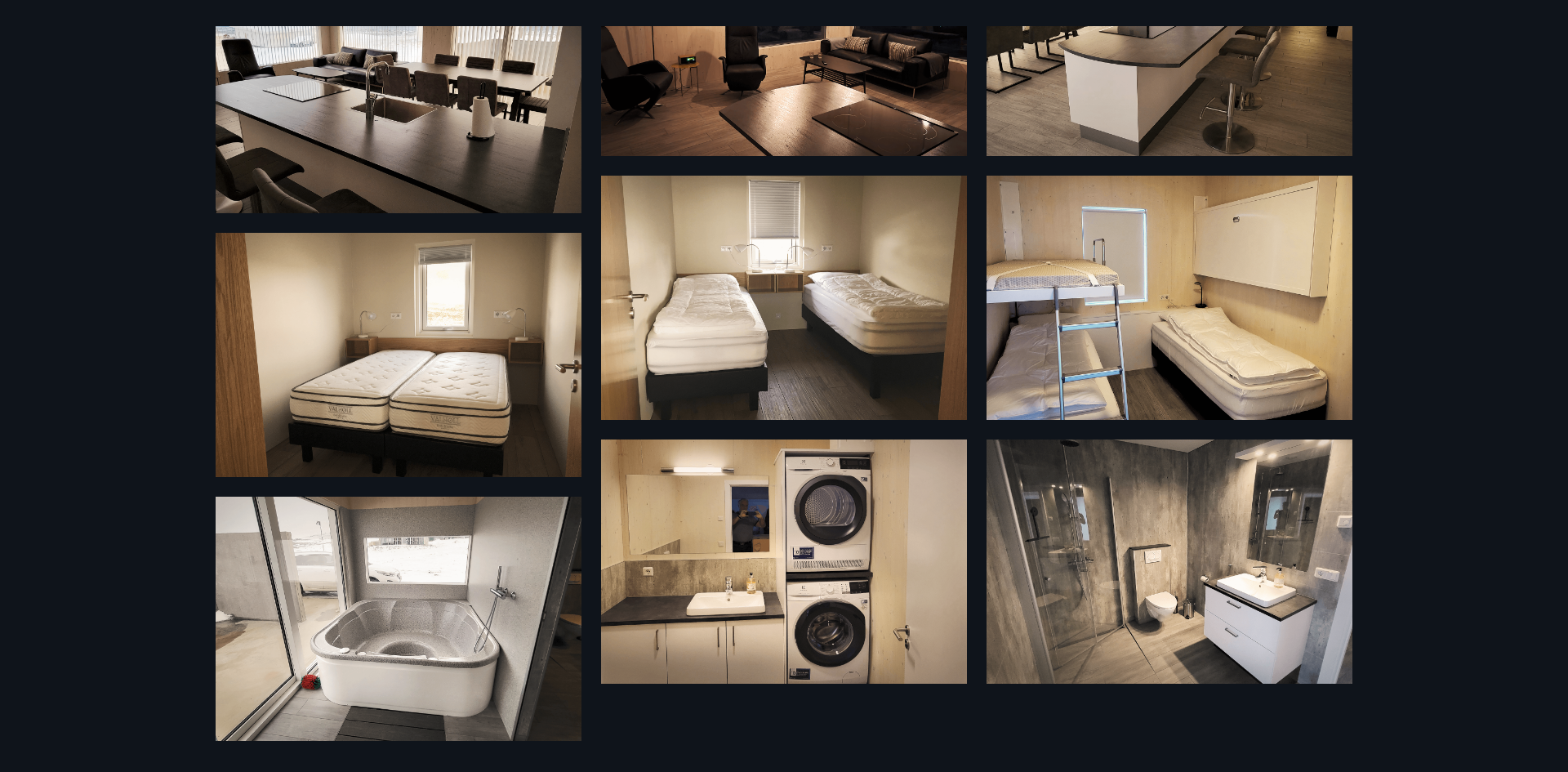
click at [209, 111] on div "12 Myndir" at bounding box center [784, 386] width 1176 height 720
click at [163, 107] on div "12 Myndir" at bounding box center [784, 386] width 1568 height 772
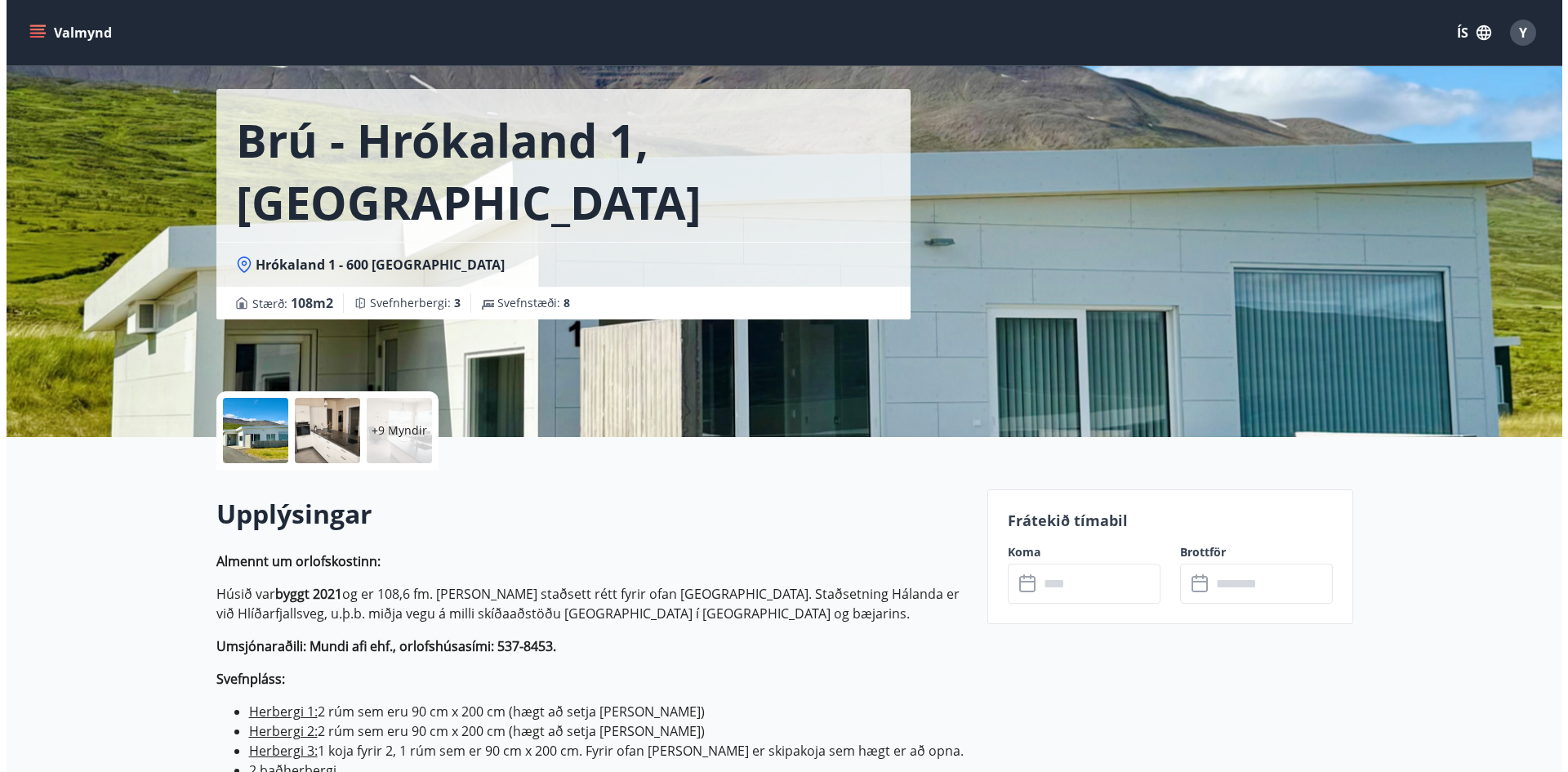
scroll to position [0, 0]
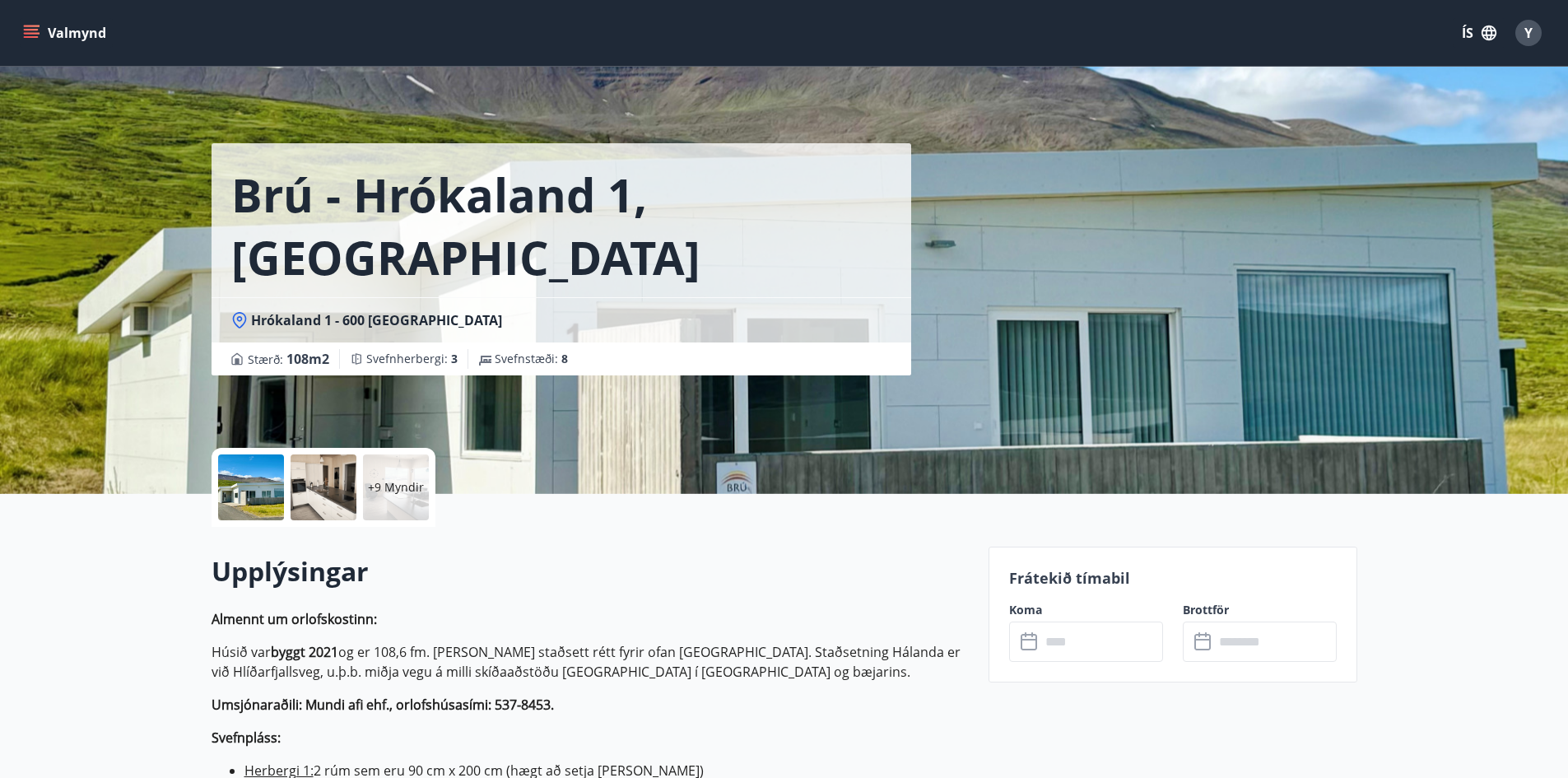
click at [306, 487] on div at bounding box center [323, 487] width 66 height 66
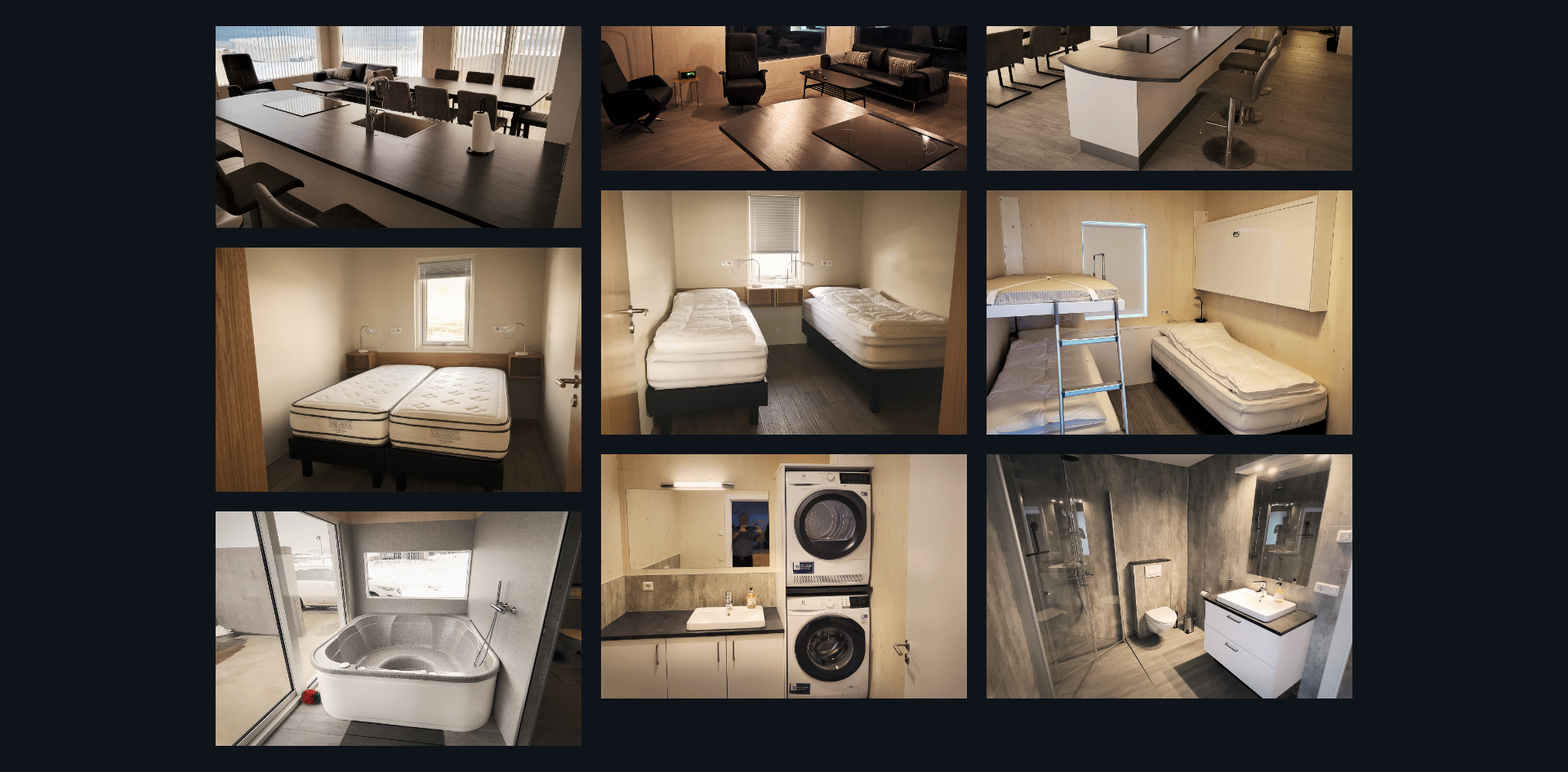
scroll to position [443, 0]
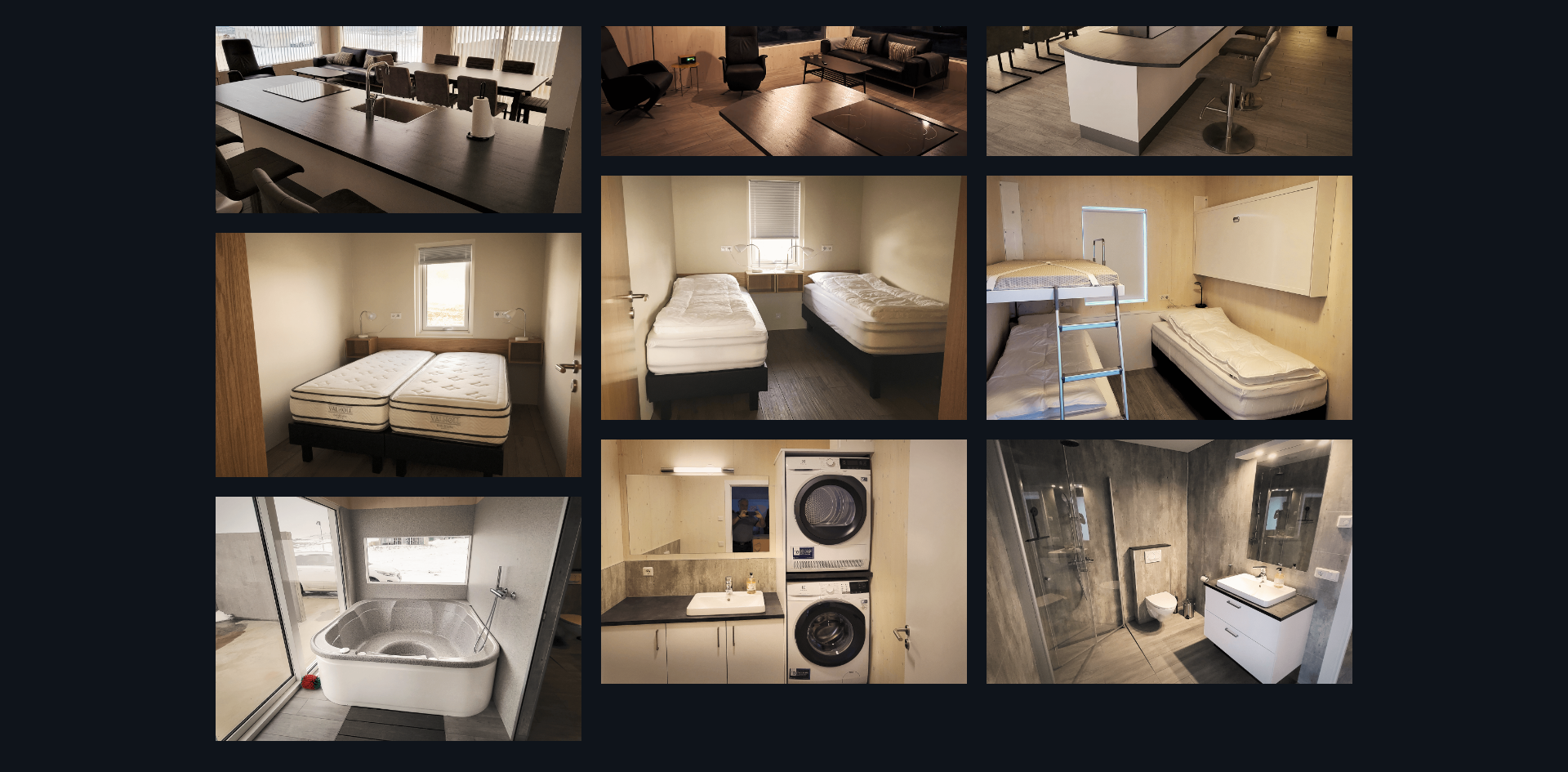
click at [477, 556] on img at bounding box center [398, 618] width 366 height 245
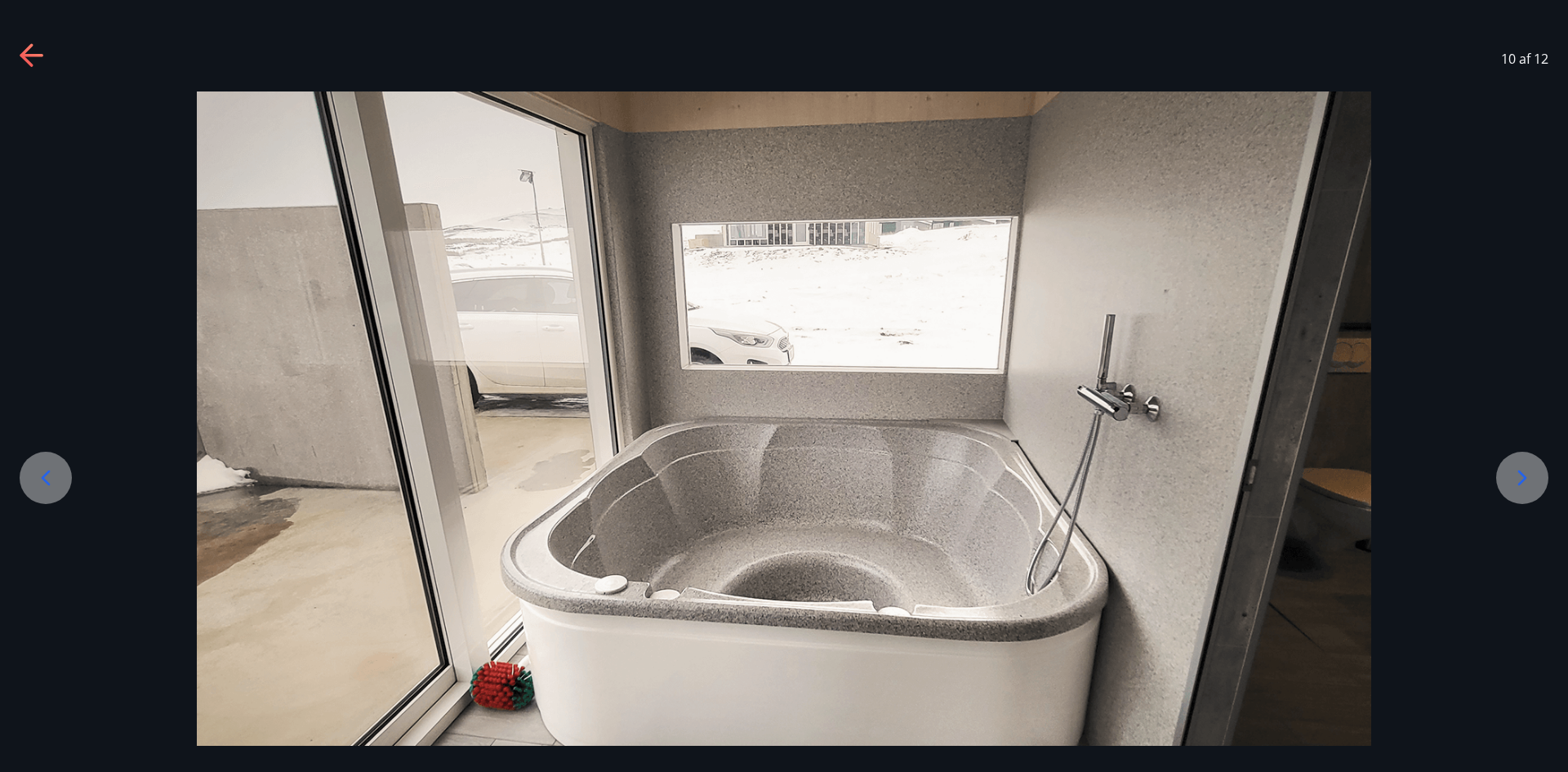
click at [25, 50] on icon at bounding box center [26, 55] width 13 height 23
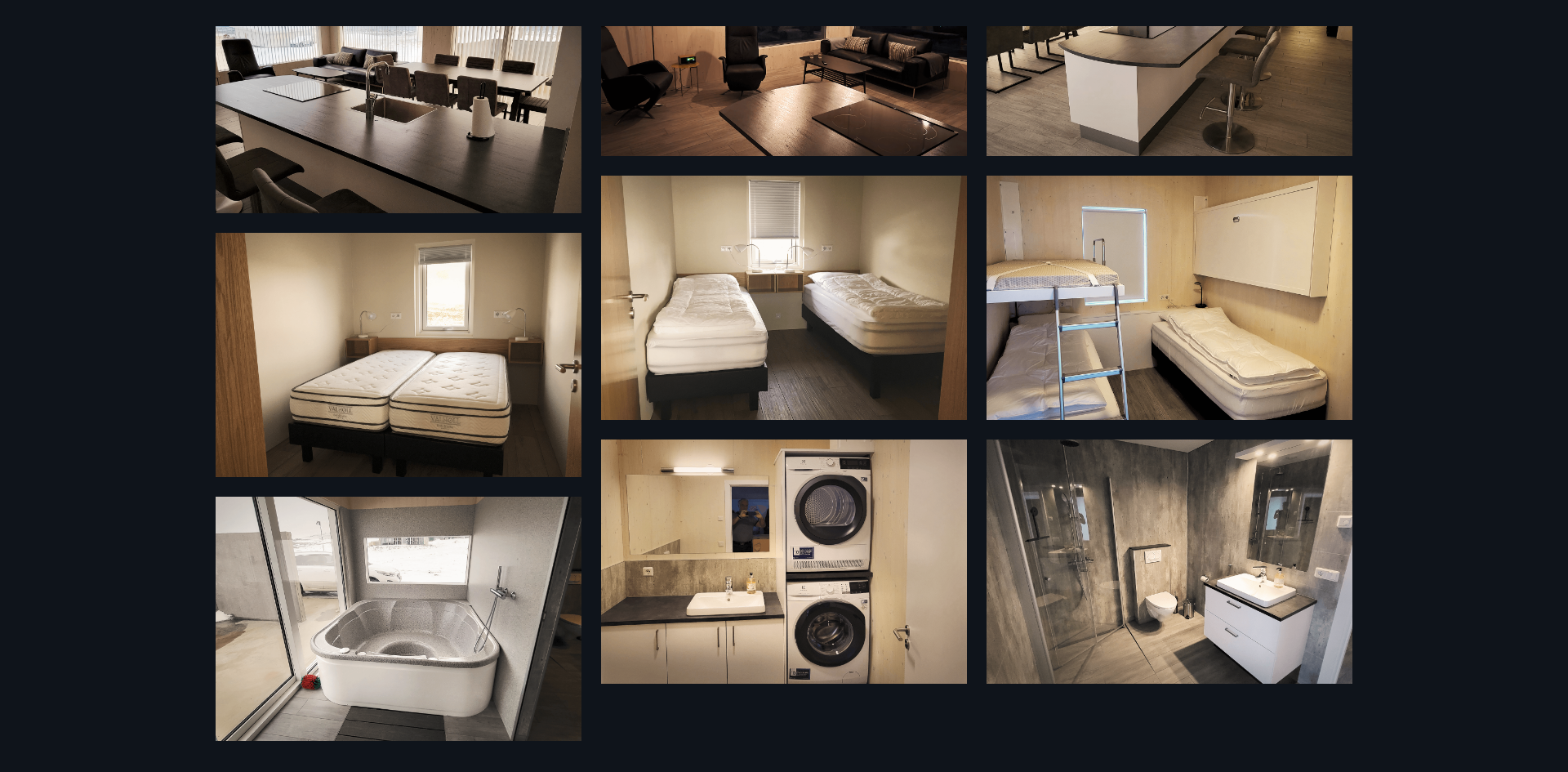
click at [801, 559] on img at bounding box center [784, 561] width 366 height 245
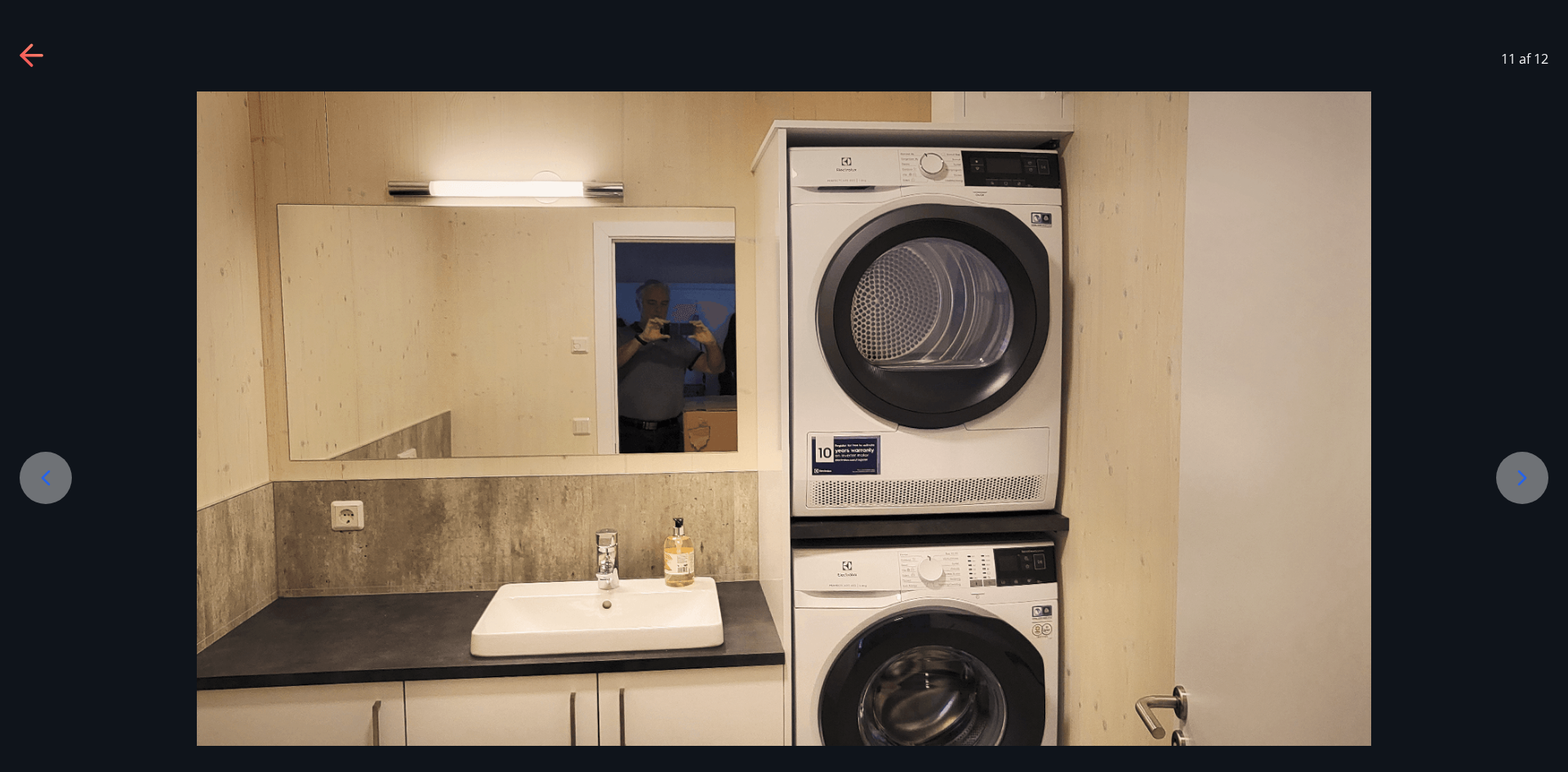
click at [1530, 480] on icon at bounding box center [1522, 478] width 26 height 26
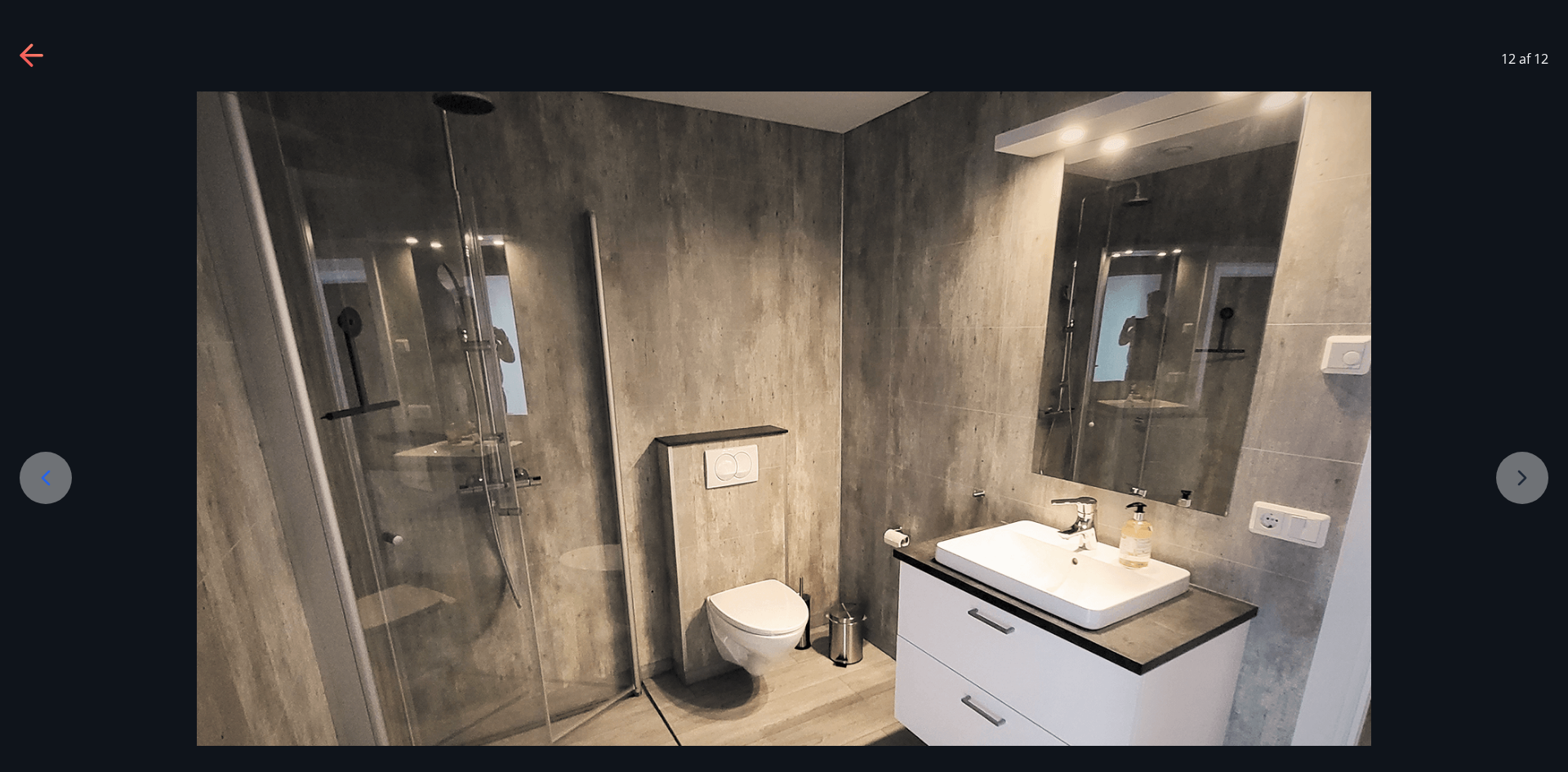
click at [1480, 459] on div at bounding box center [784, 483] width 1568 height 783
click at [1504, 463] on div at bounding box center [784, 483] width 1568 height 783
click at [30, 54] on icon at bounding box center [31, 56] width 23 height 3
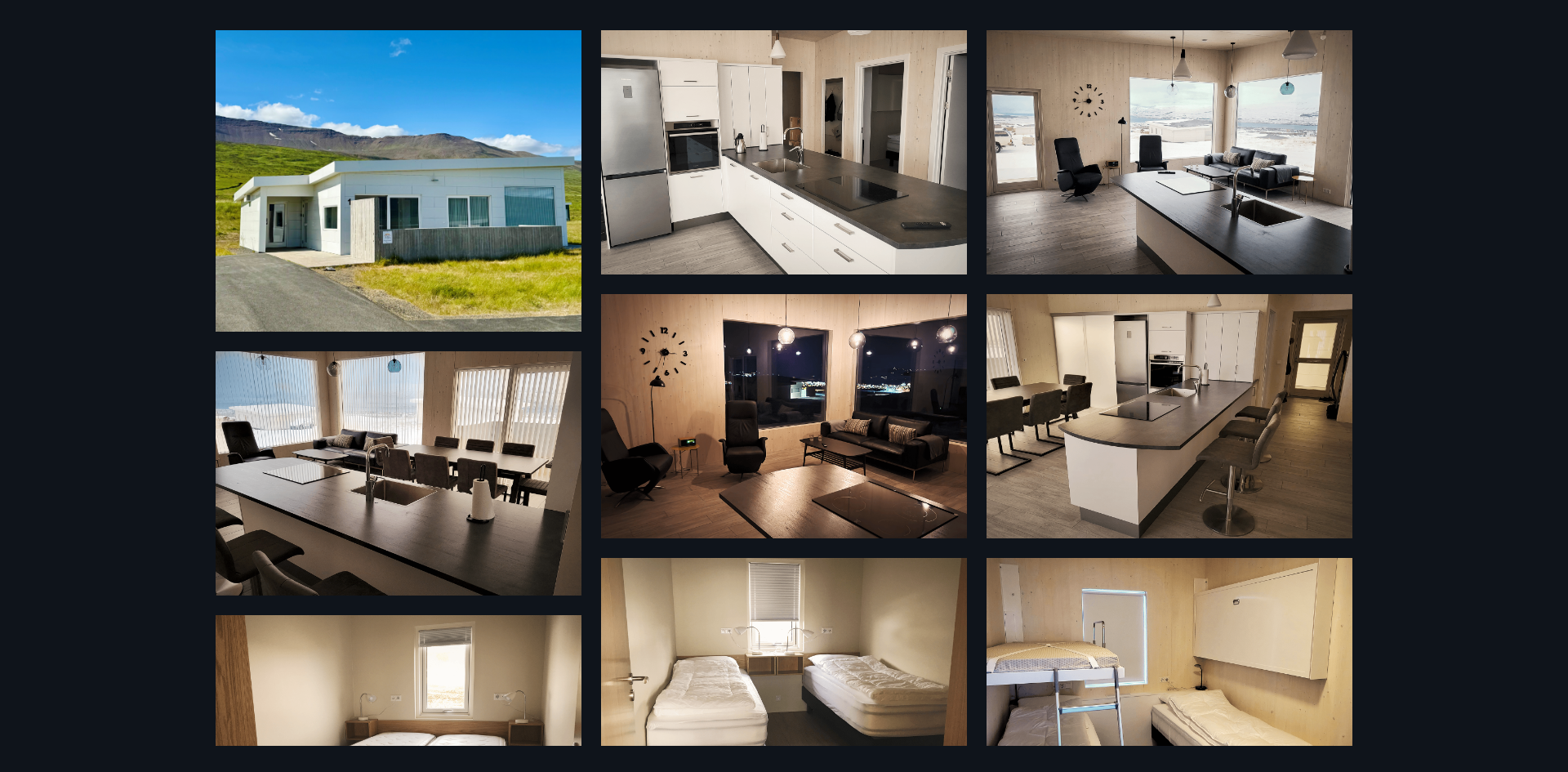
scroll to position [35, 0]
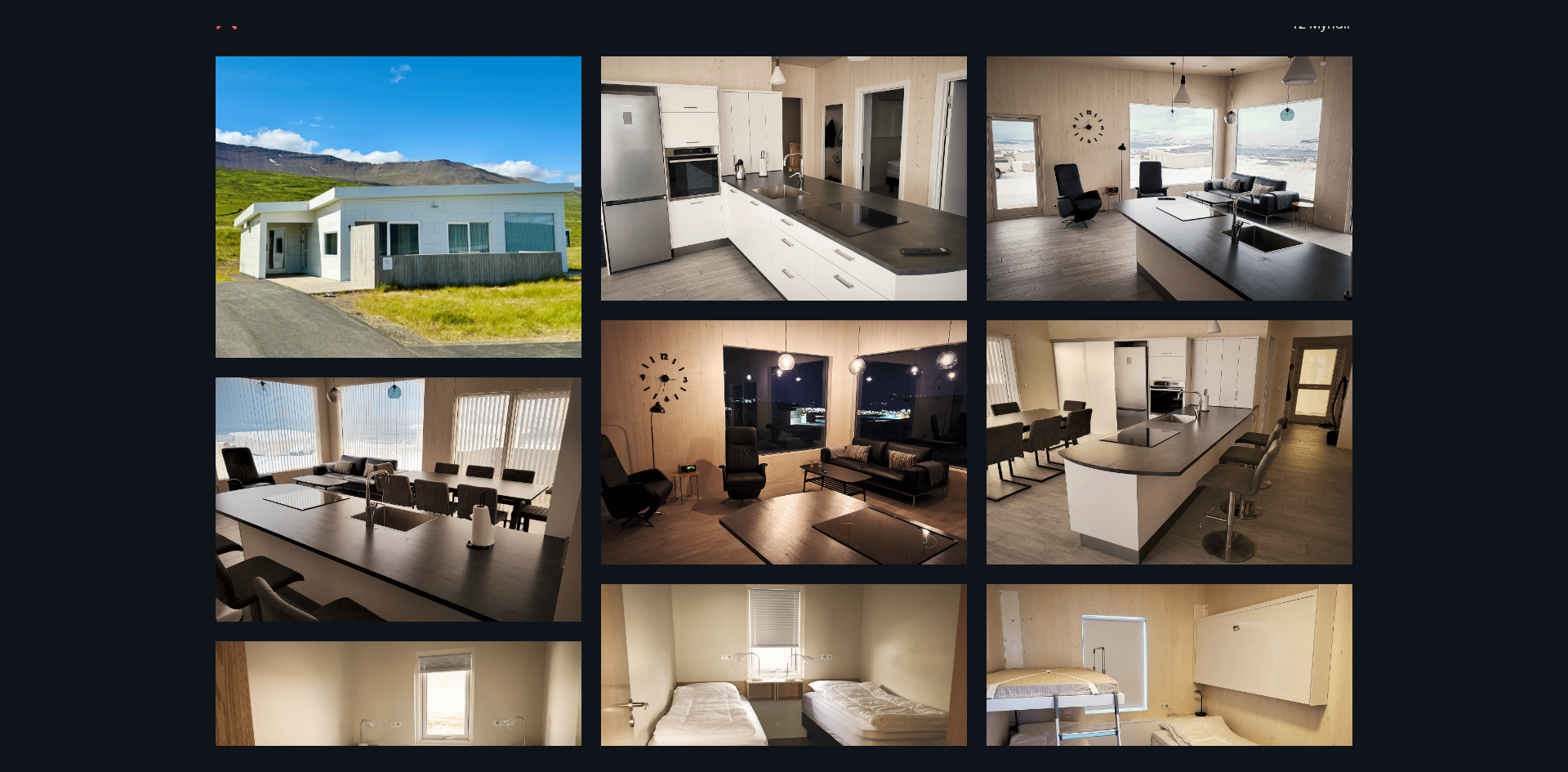
click at [510, 213] on img at bounding box center [398, 207] width 366 height 301
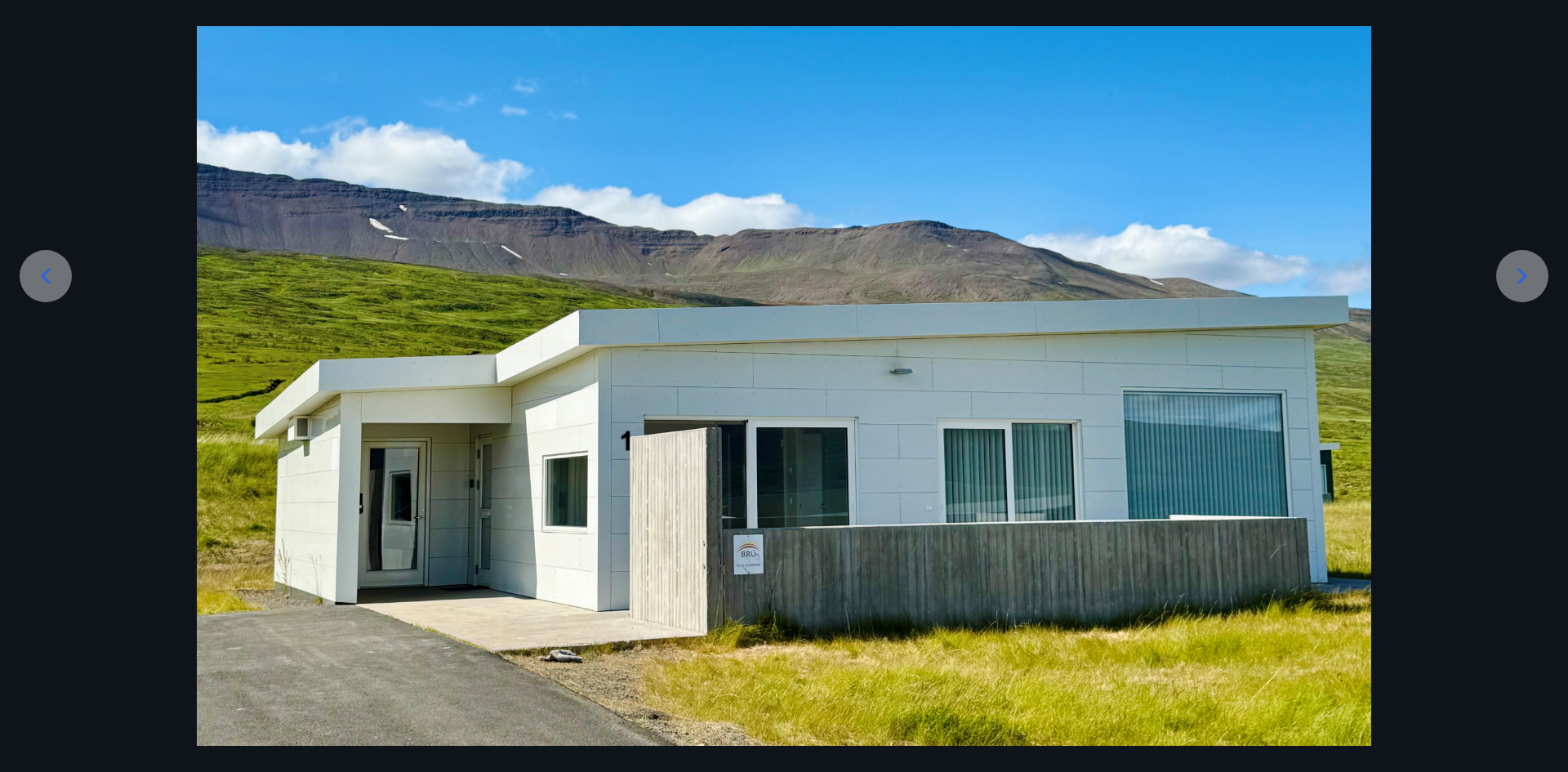
scroll to position [245, 0]
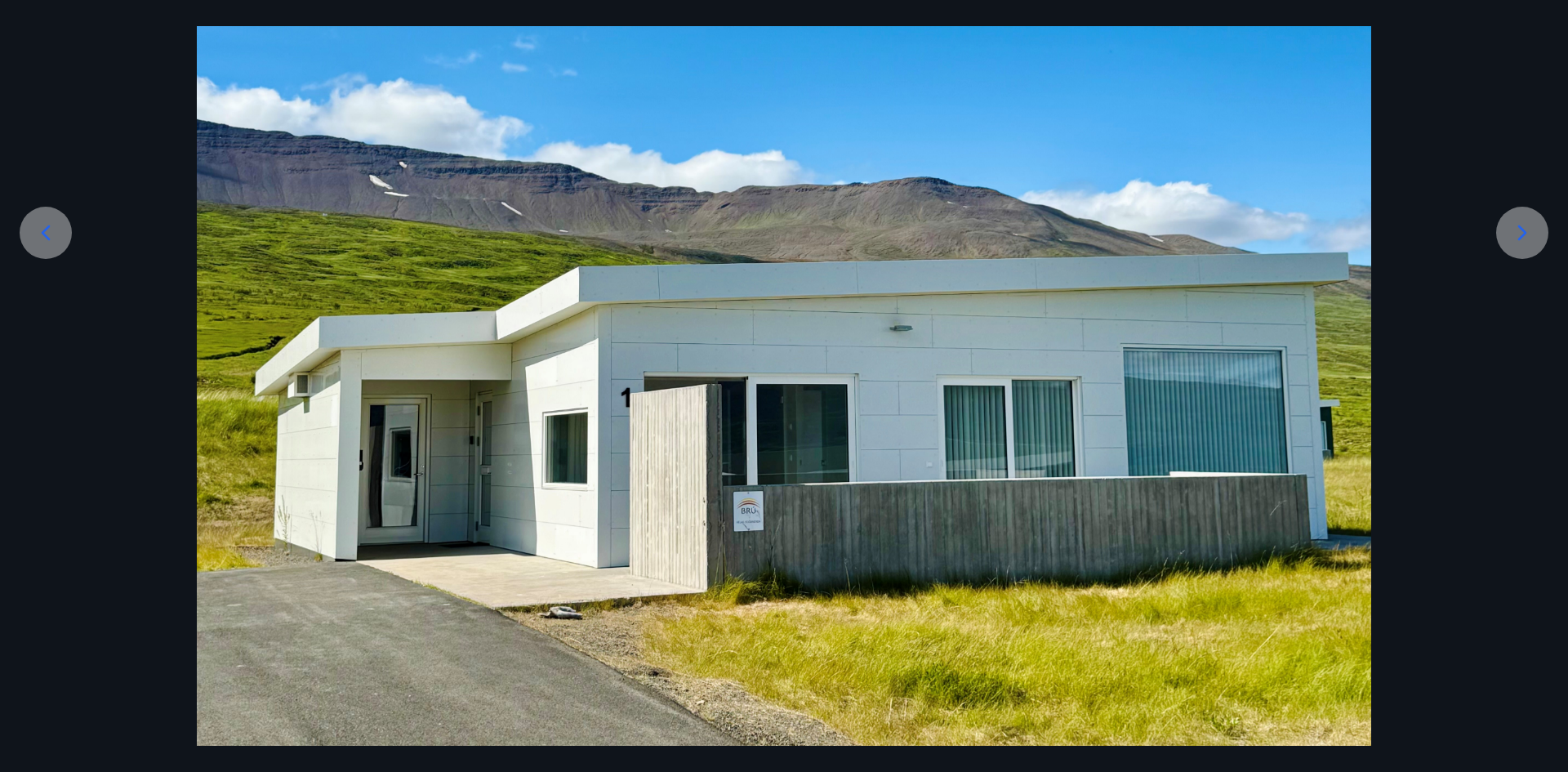
click at [1525, 239] on icon at bounding box center [1522, 233] width 26 height 26
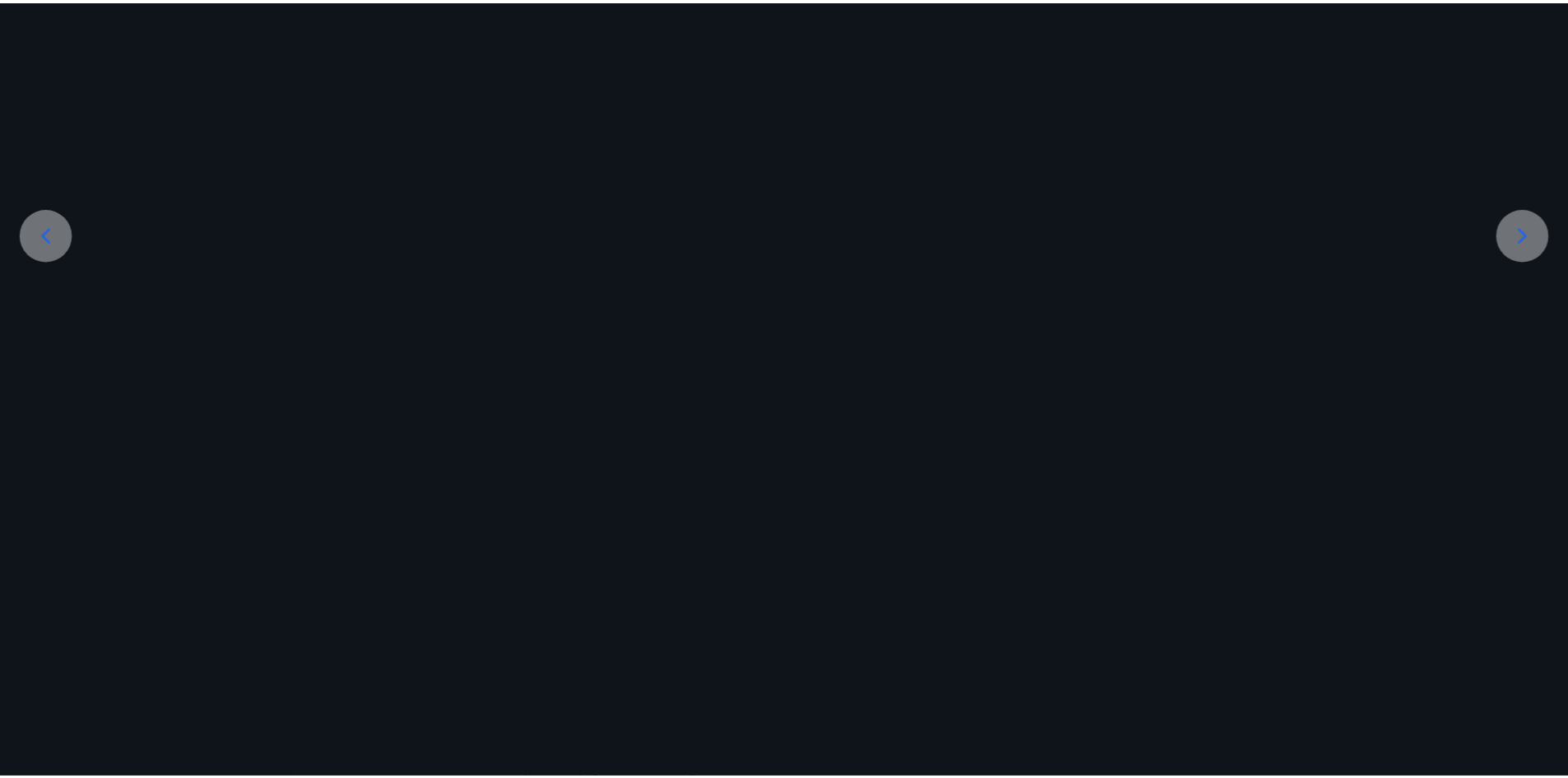
scroll to position [130, 0]
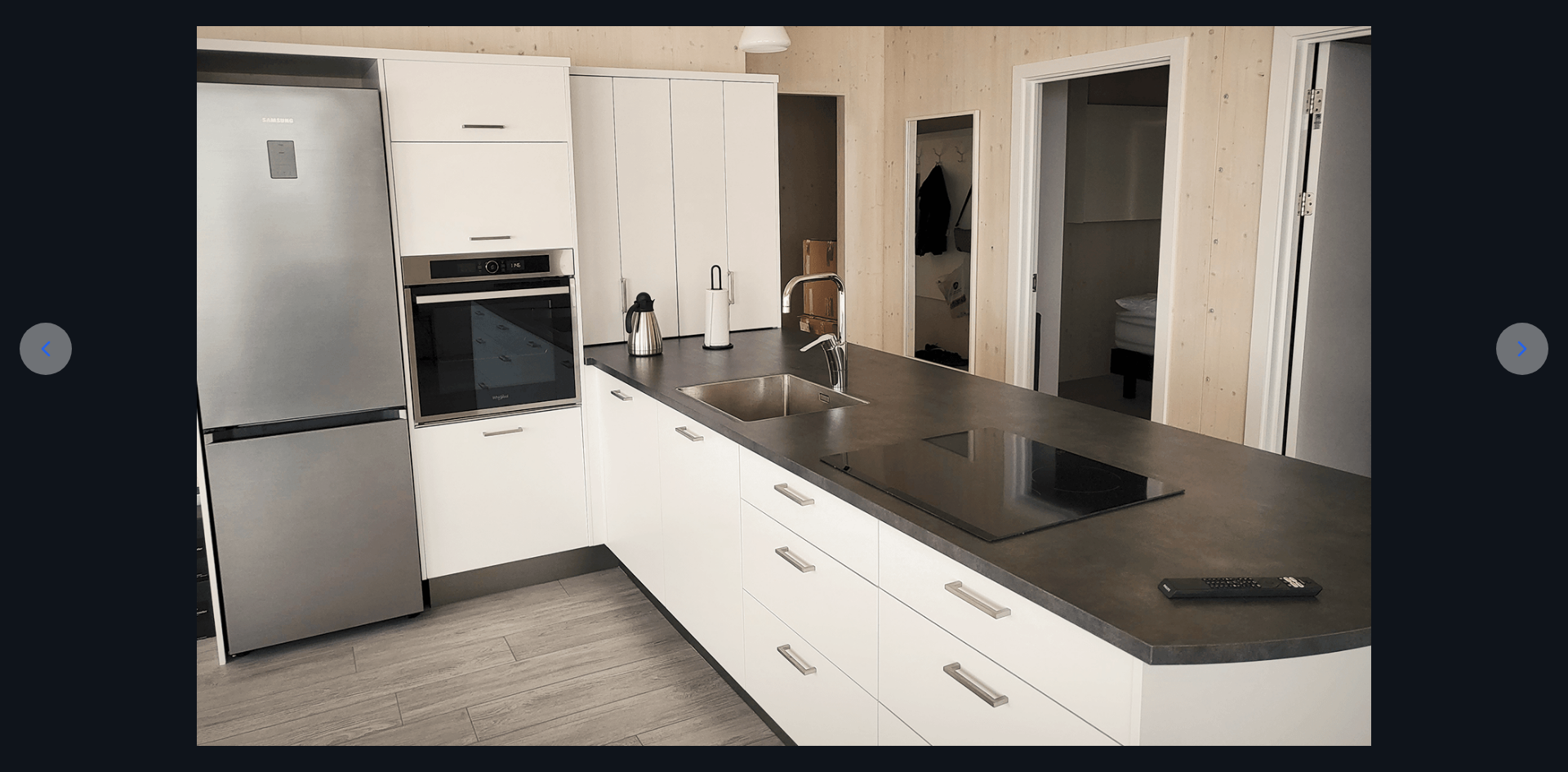
click at [1525, 239] on div at bounding box center [784, 354] width 1568 height 783
click at [1526, 368] on div at bounding box center [1522, 348] width 52 height 52
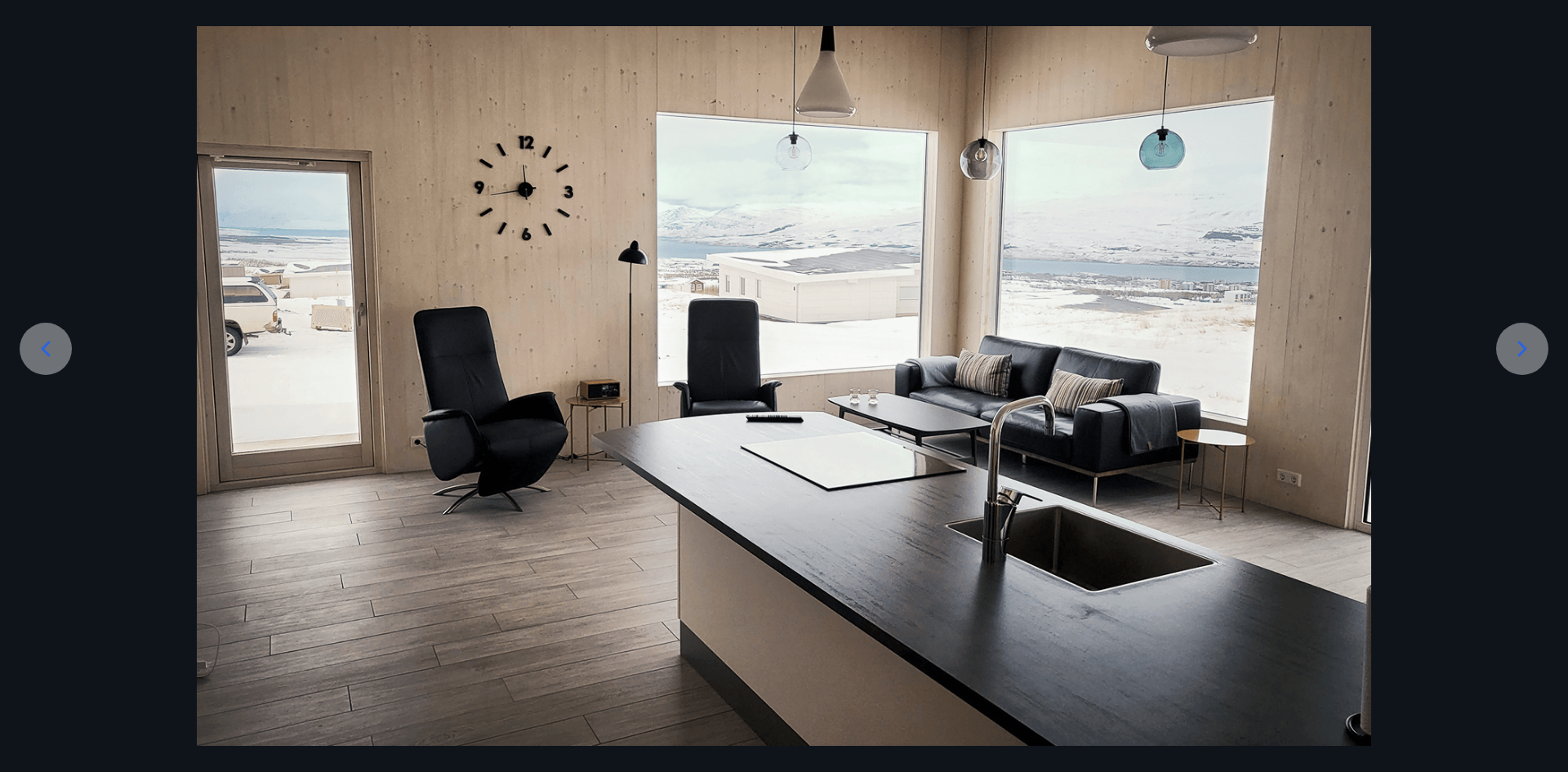
click at [1516, 360] on icon at bounding box center [1522, 348] width 26 height 26
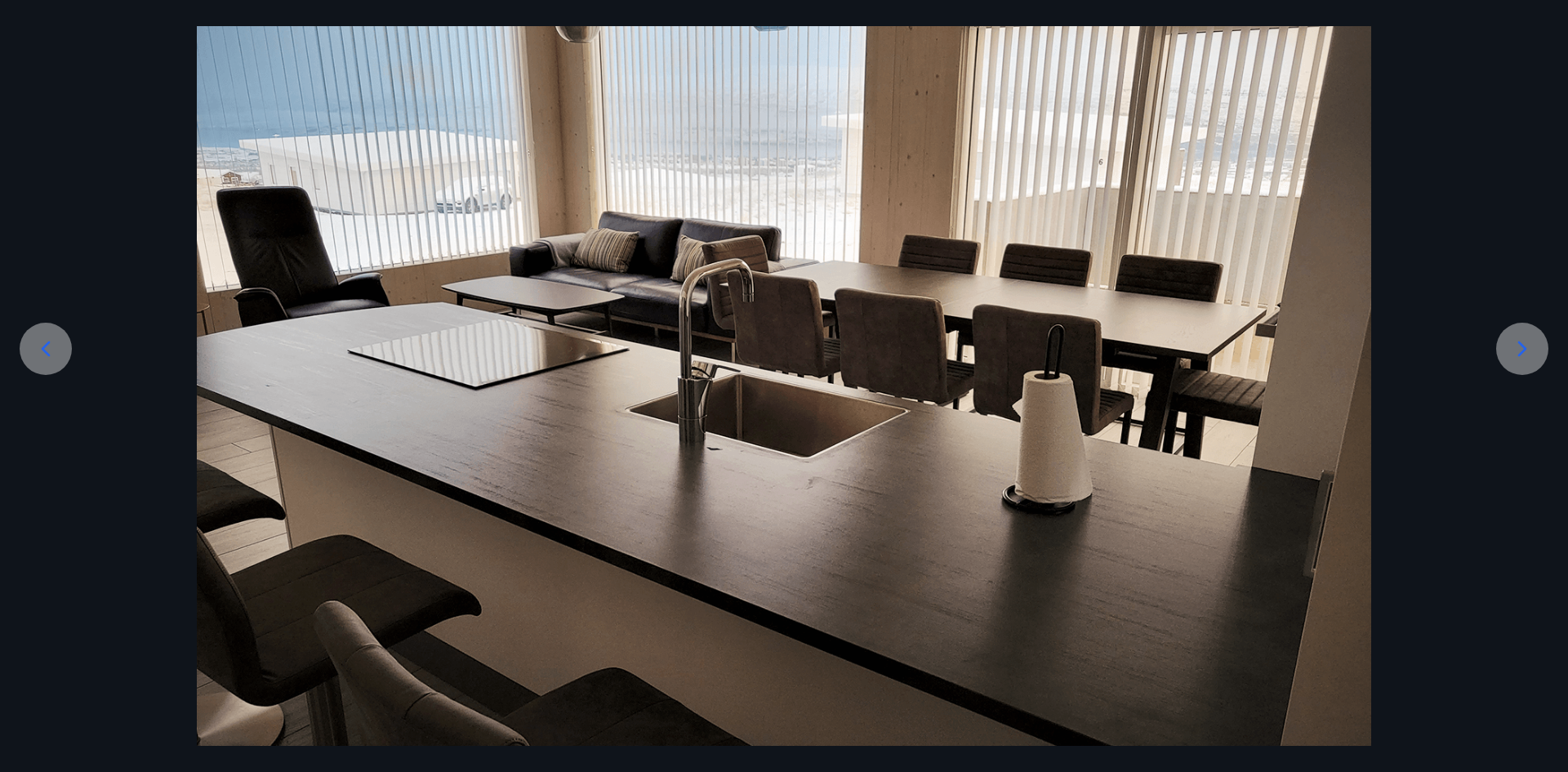
click at [1516, 360] on icon at bounding box center [1522, 348] width 26 height 26
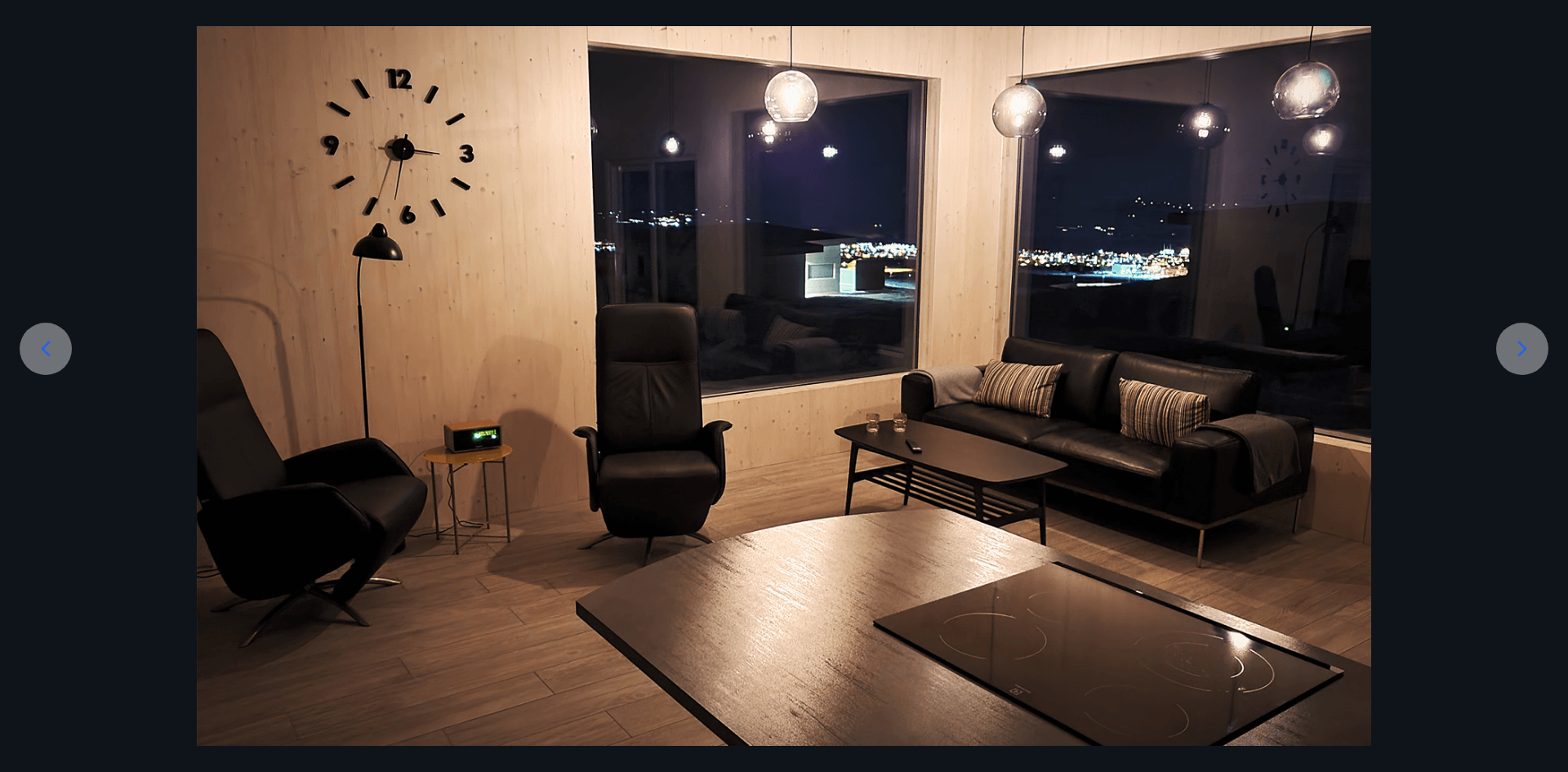
click at [1516, 360] on icon at bounding box center [1522, 348] width 26 height 26
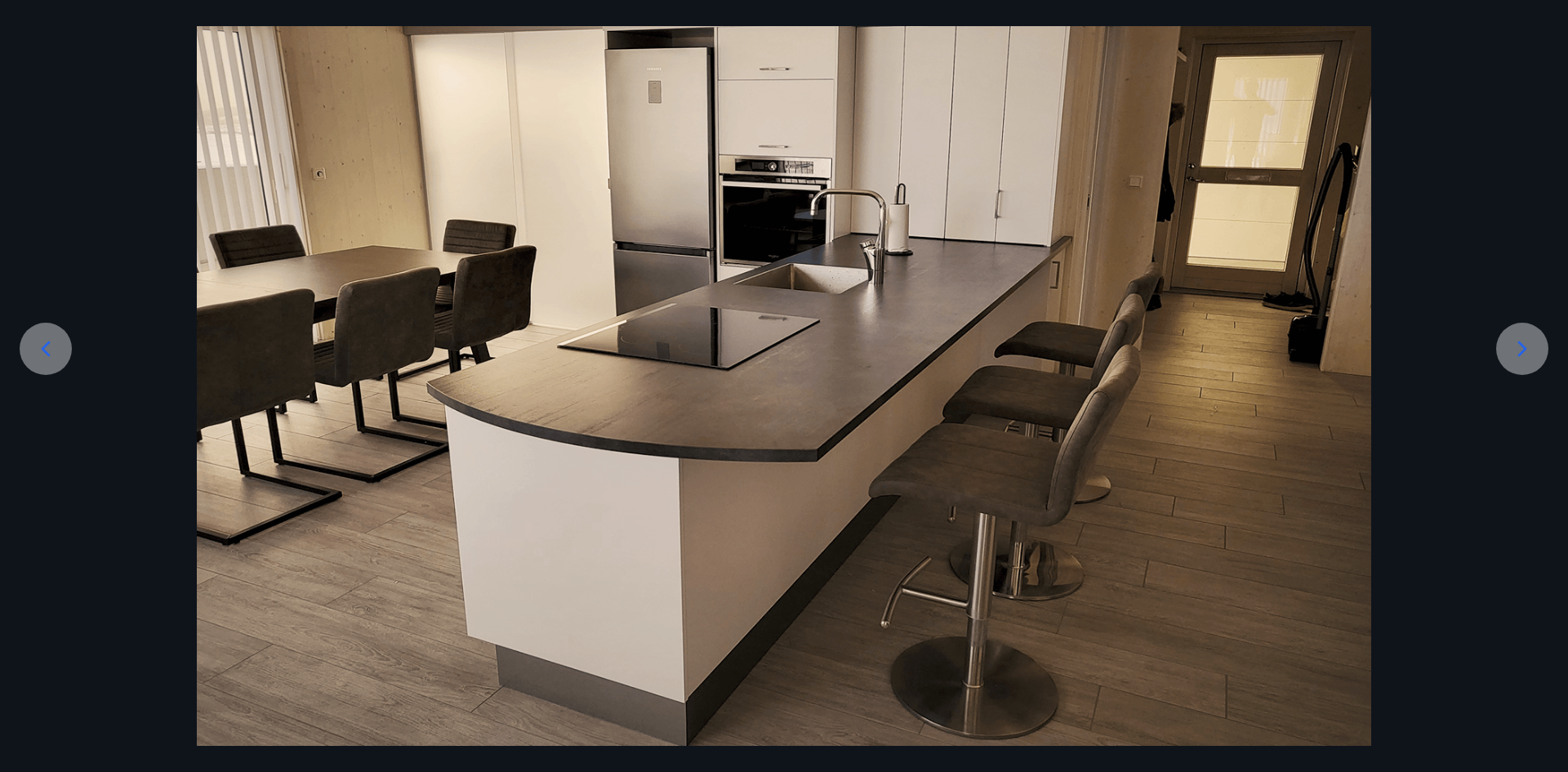
click at [1516, 360] on icon at bounding box center [1522, 348] width 26 height 26
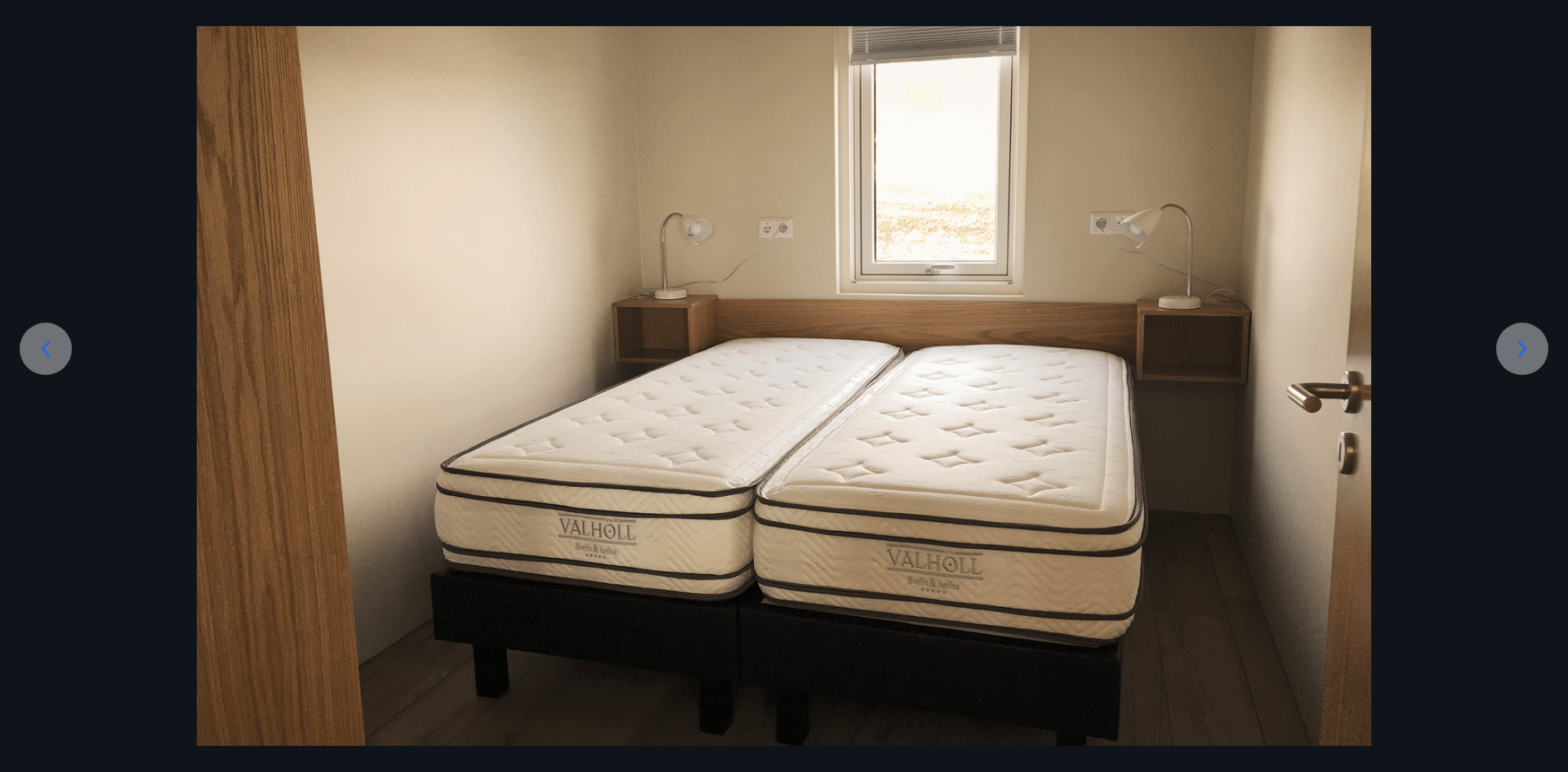
click at [1516, 360] on icon at bounding box center [1522, 348] width 26 height 26
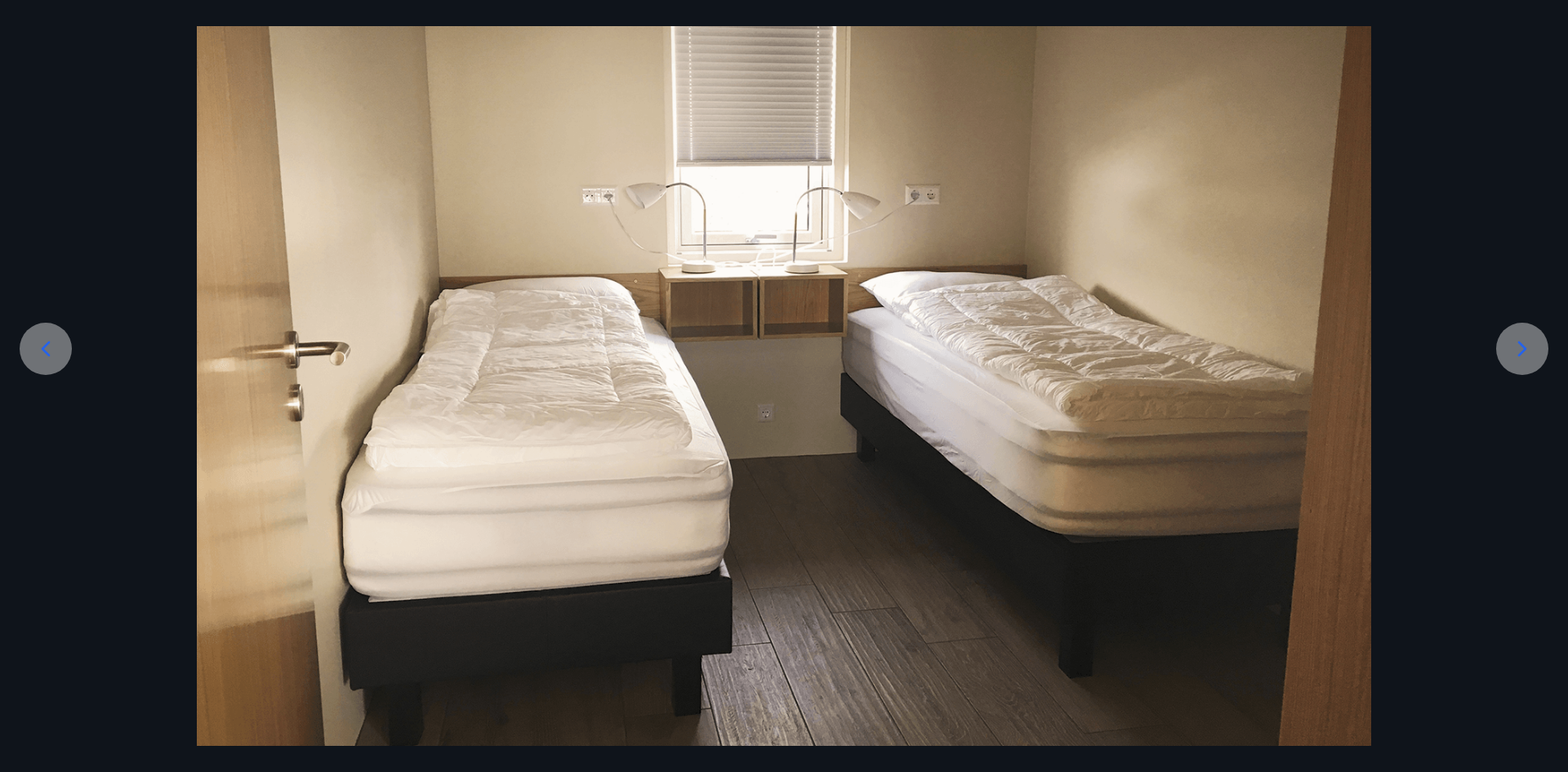
click at [1517, 360] on icon at bounding box center [1522, 348] width 26 height 26
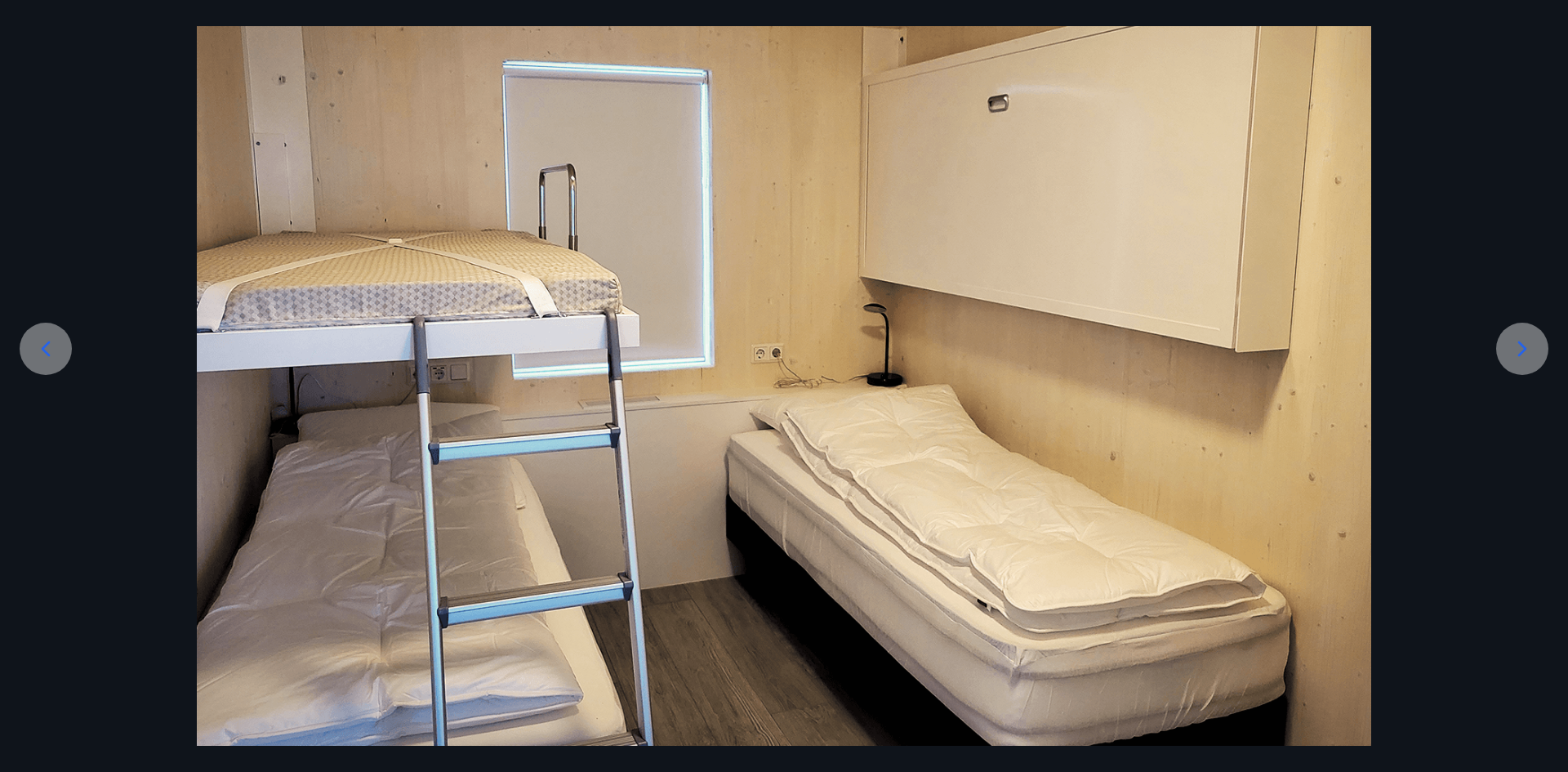
click at [1517, 360] on icon at bounding box center [1522, 348] width 26 height 26
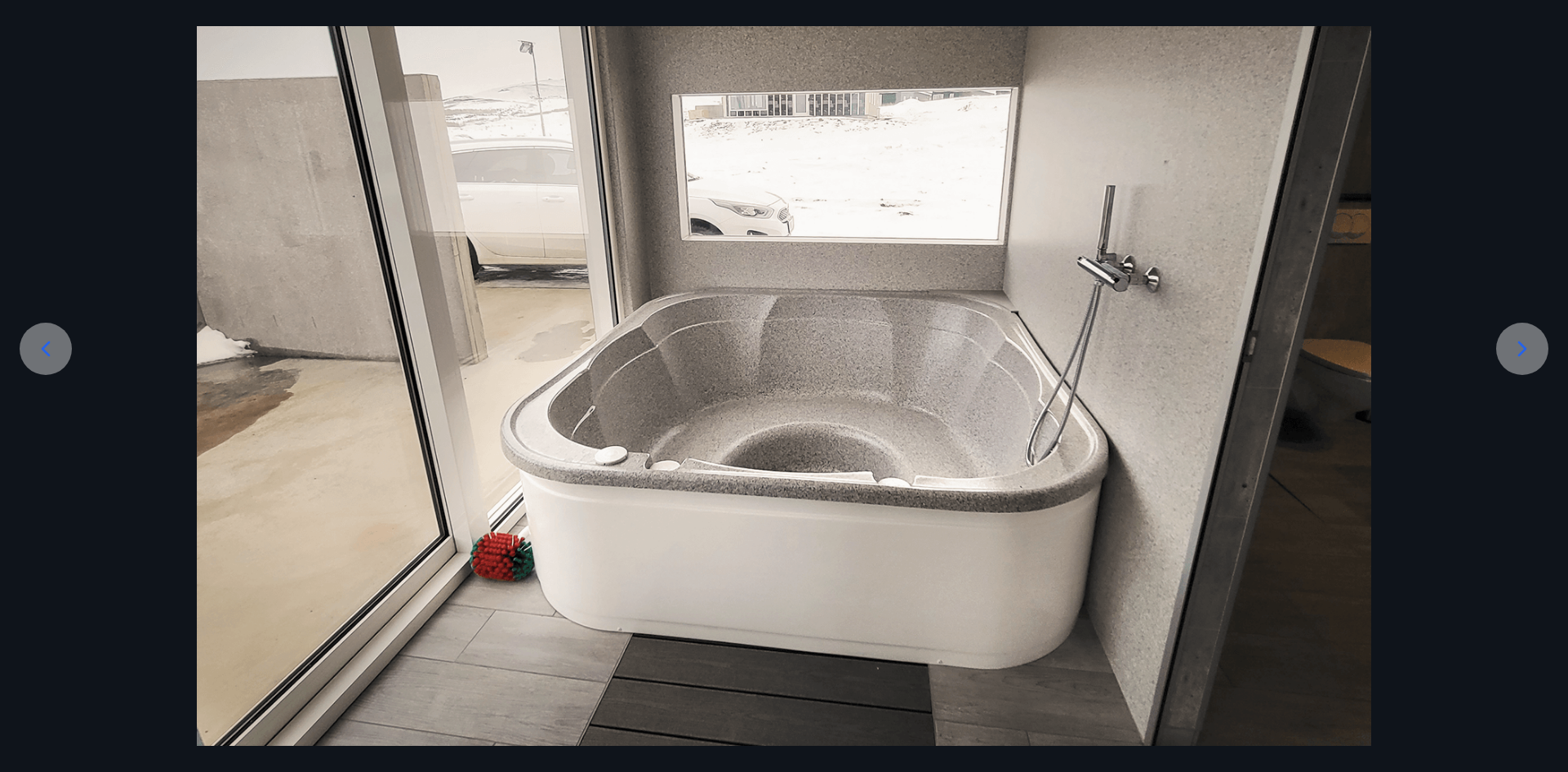
click at [1511, 356] on icon at bounding box center [1522, 348] width 26 height 26
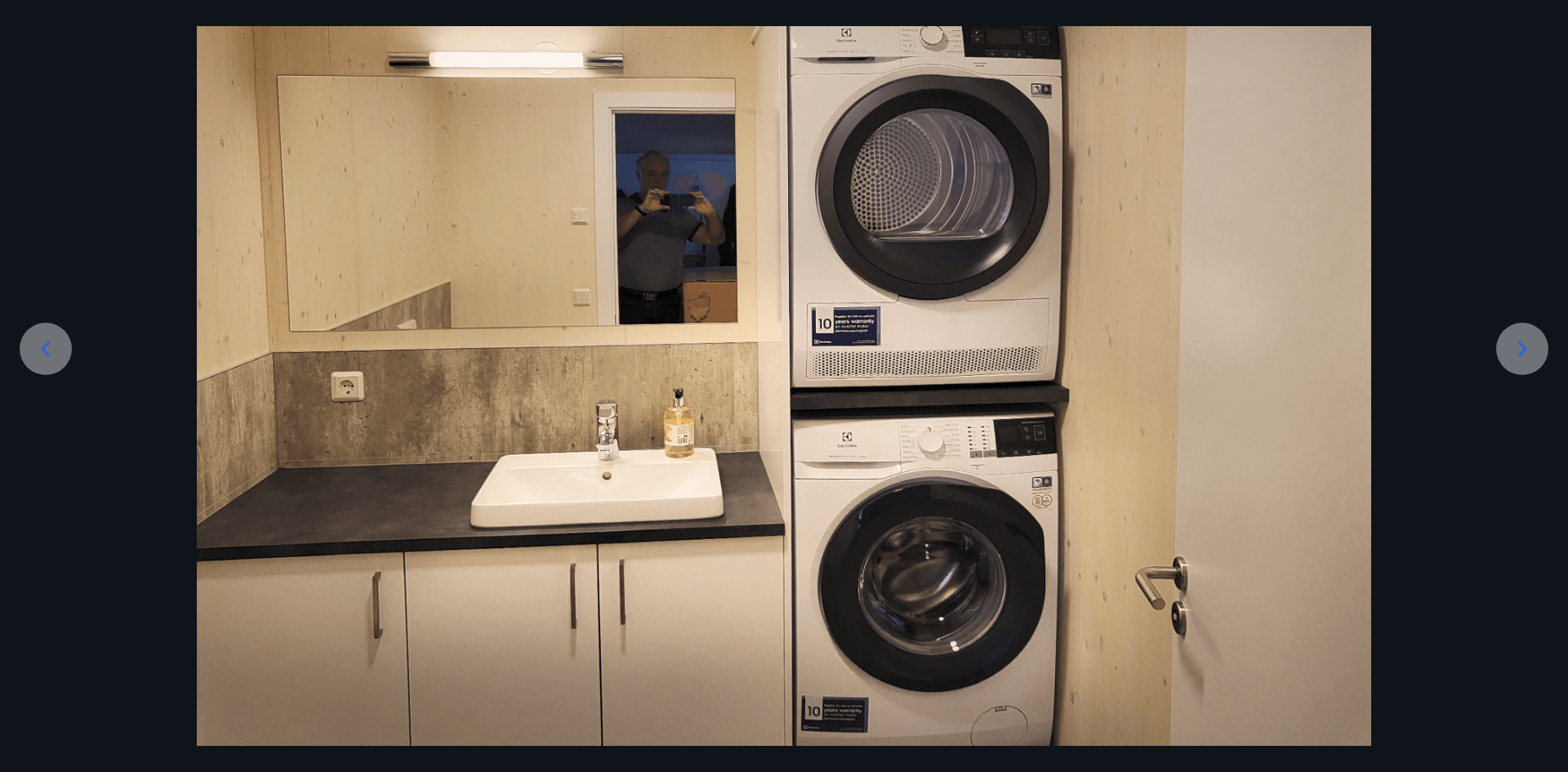
click at [1524, 341] on icon at bounding box center [1522, 348] width 26 height 26
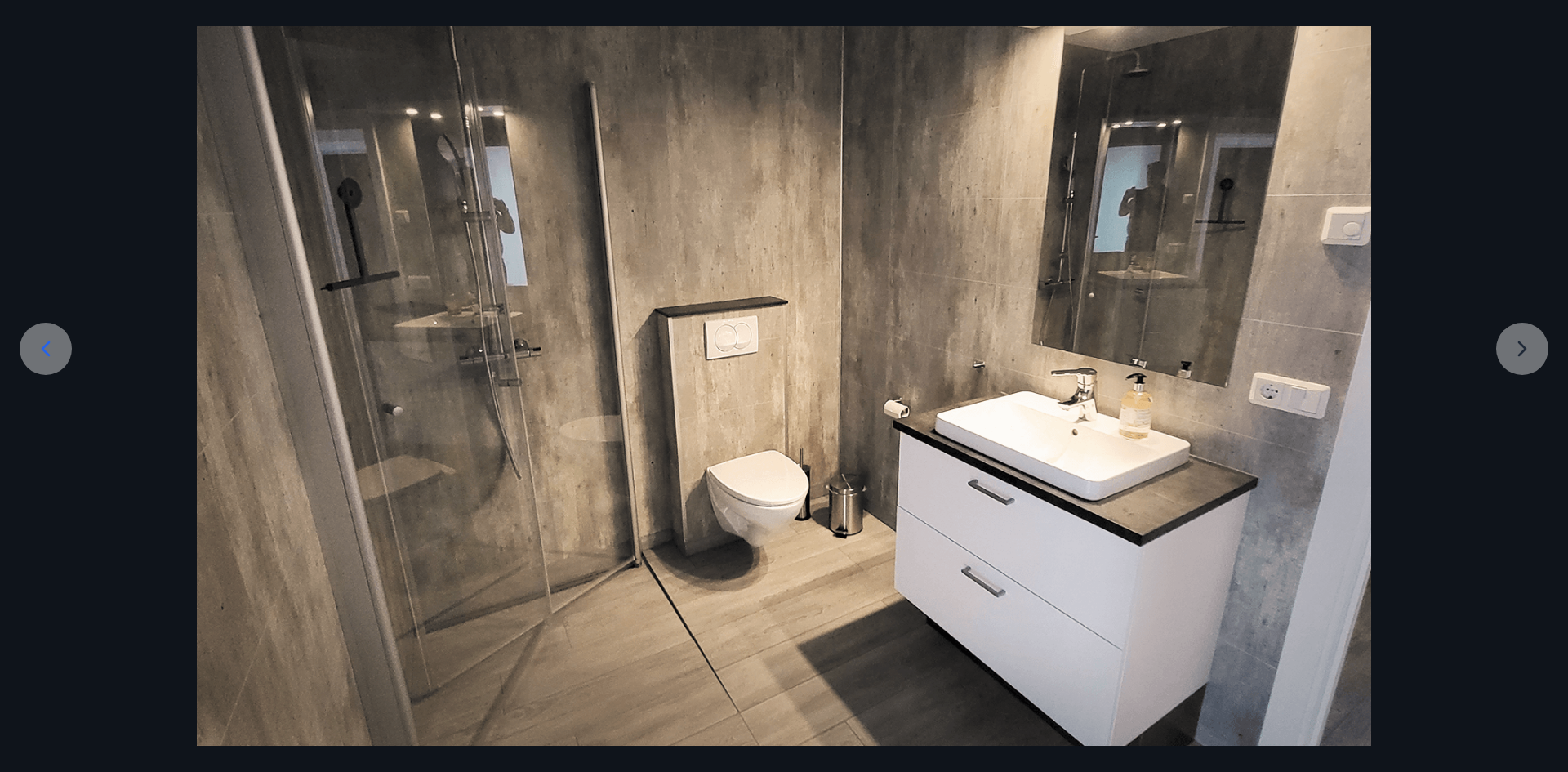
click at [1498, 222] on div at bounding box center [784, 354] width 1568 height 783
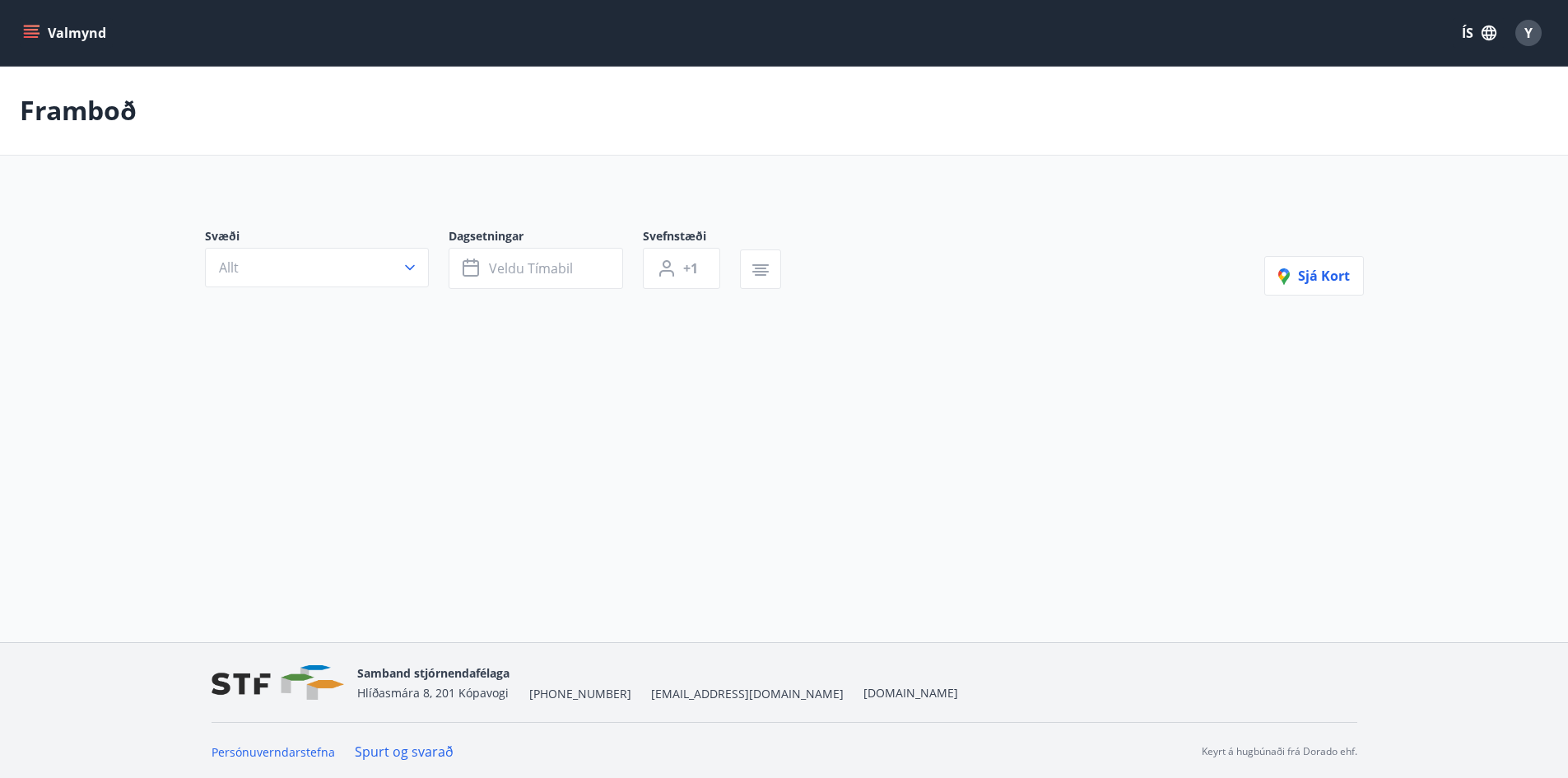
click at [87, 110] on p "Framboð" at bounding box center [78, 110] width 117 height 36
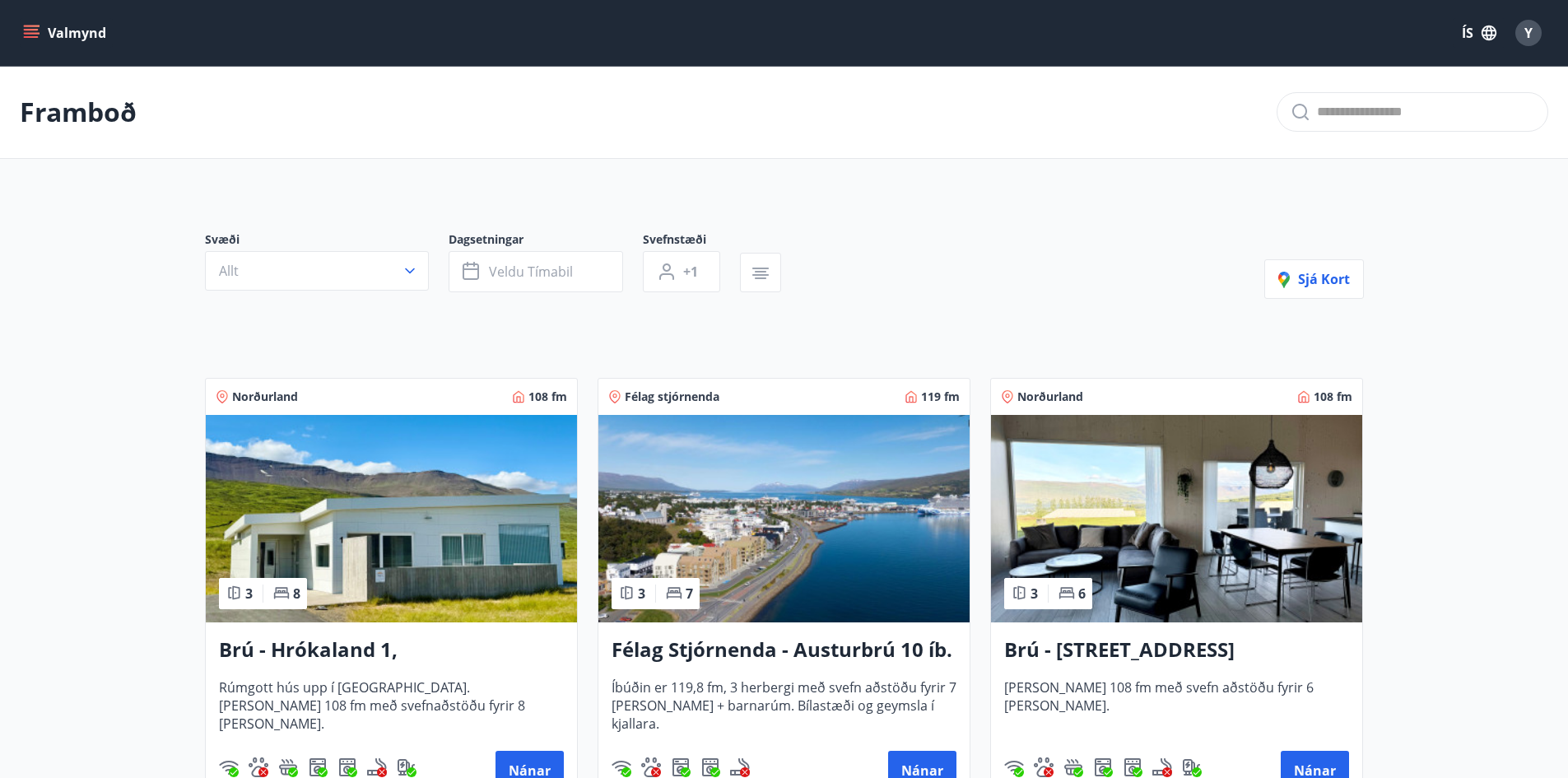
click at [73, 26] on button "Valmynd" at bounding box center [66, 33] width 93 height 30
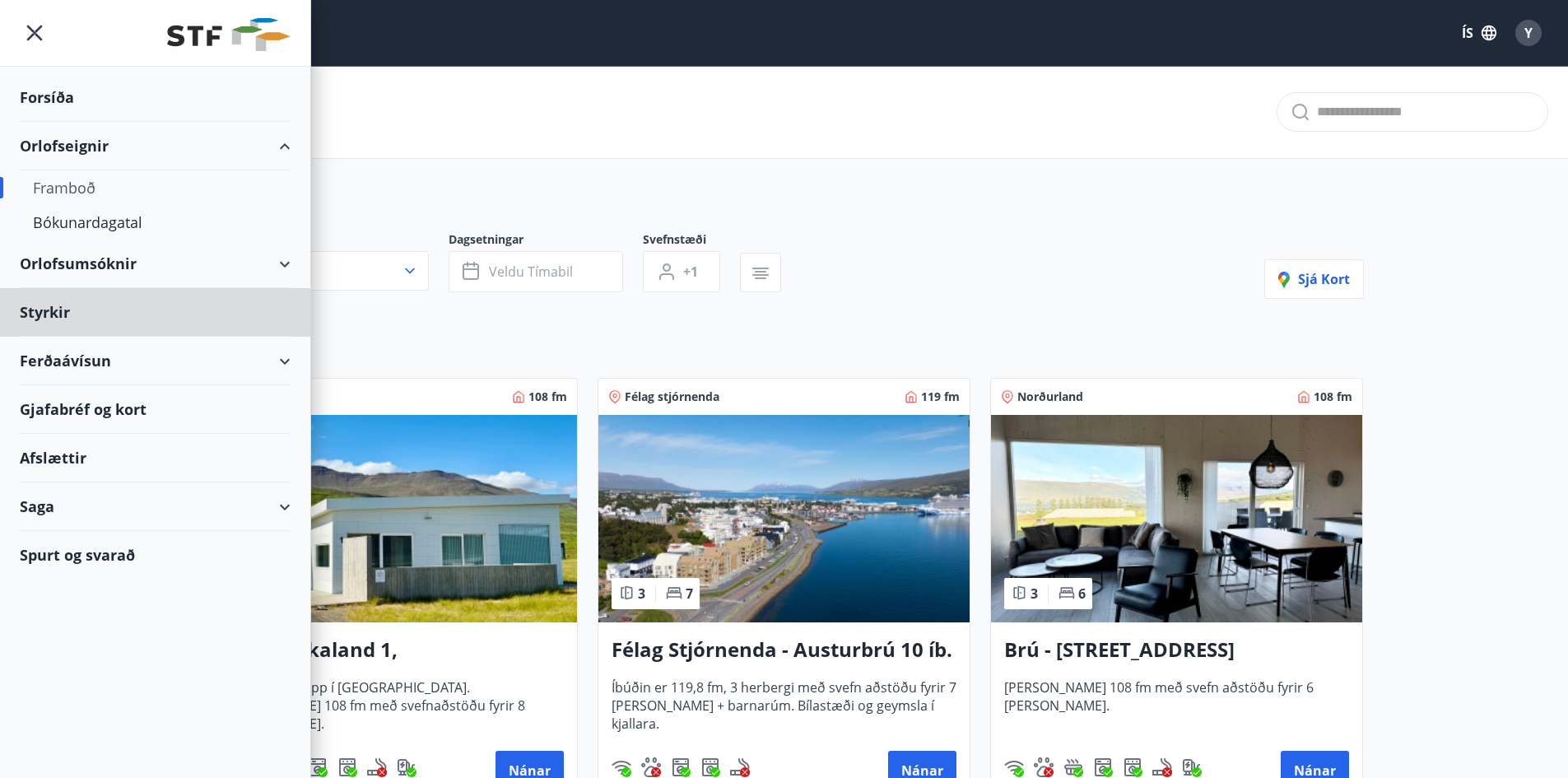
click at [99, 94] on div "Forsíða" at bounding box center [155, 97] width 270 height 49
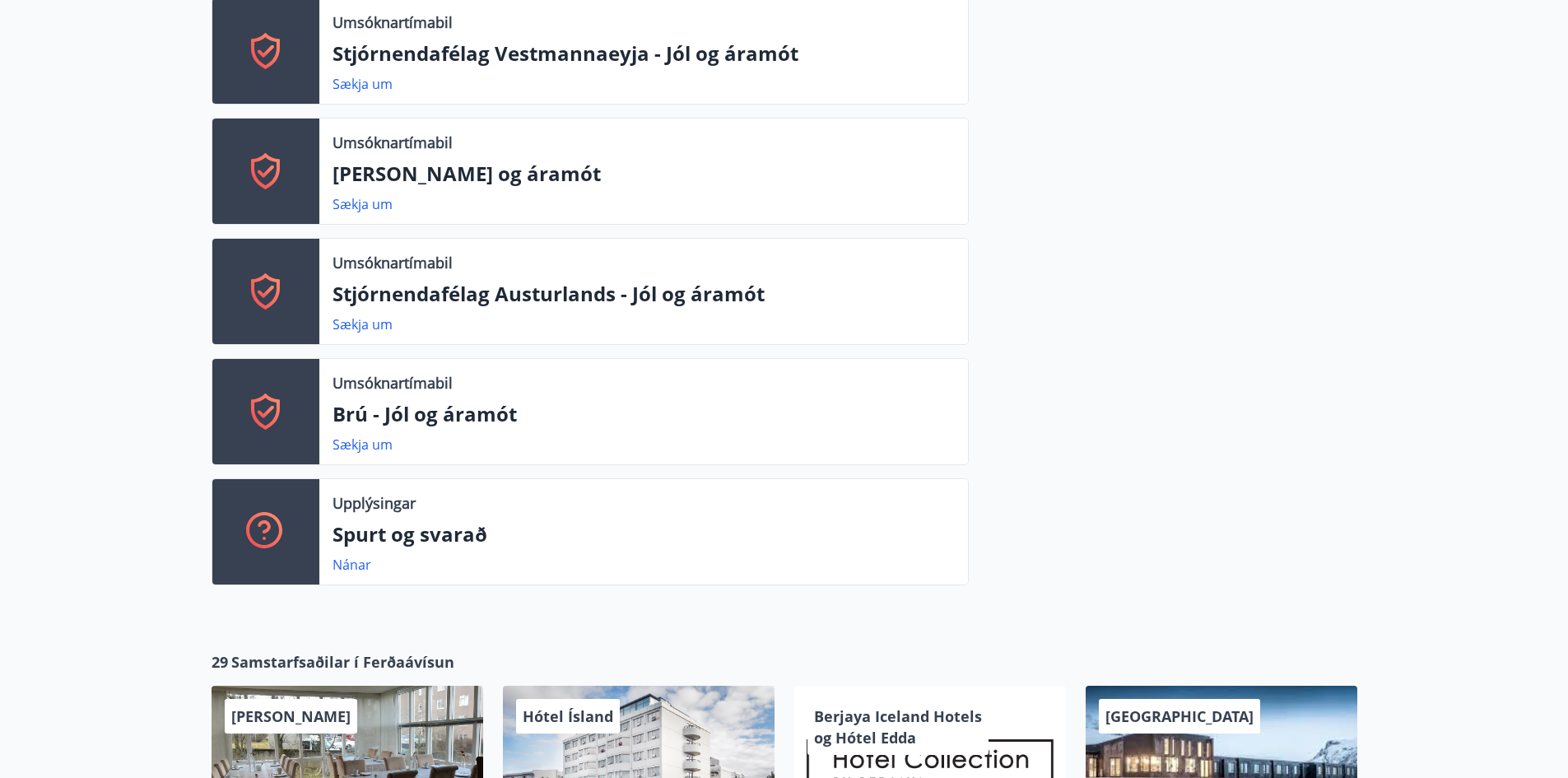
scroll to position [895, 0]
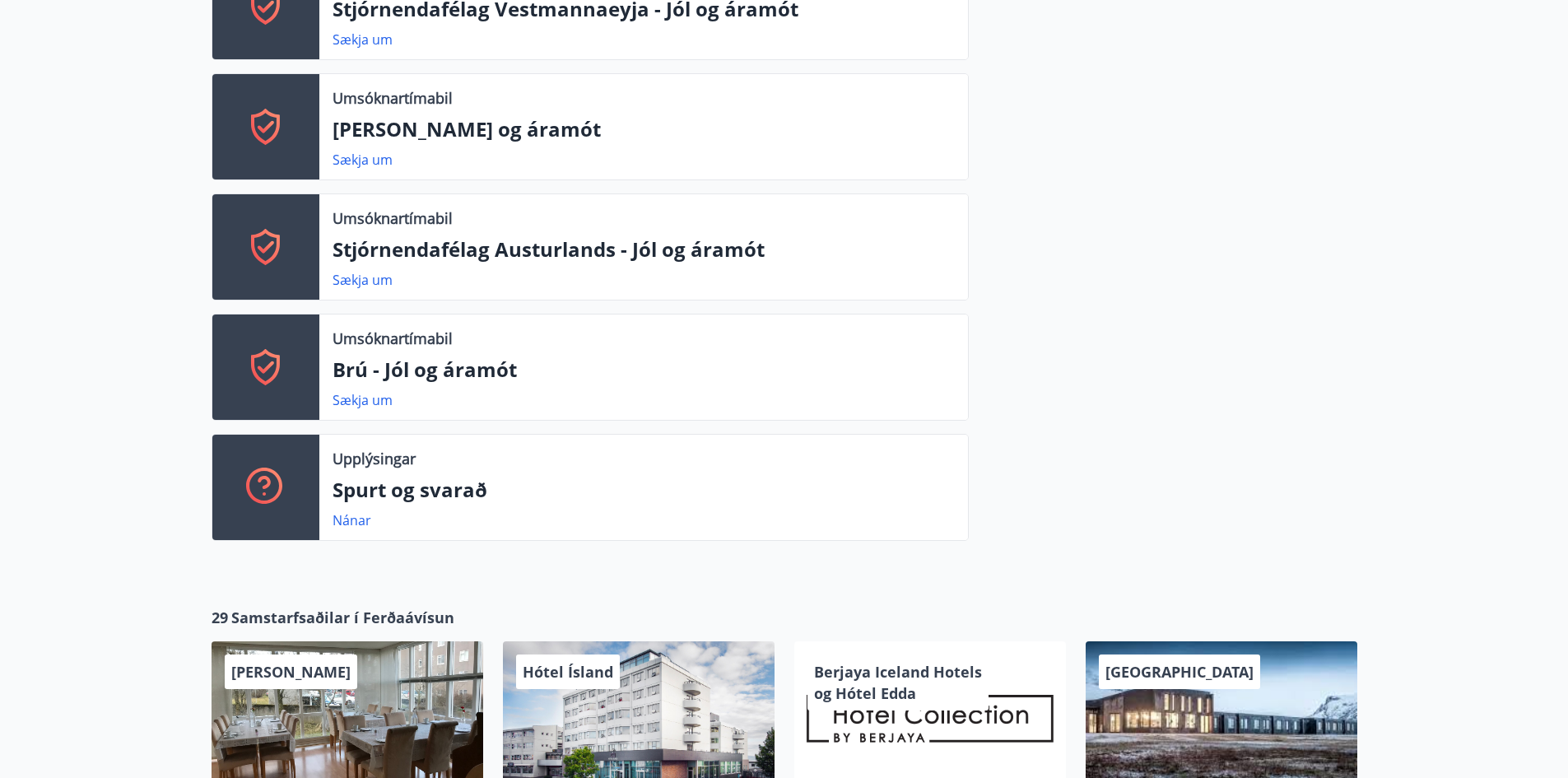
click at [479, 365] on p "Brú - Jól og áramót" at bounding box center [643, 369] width 622 height 28
click at [355, 520] on link "Nánar" at bounding box center [351, 520] width 39 height 18
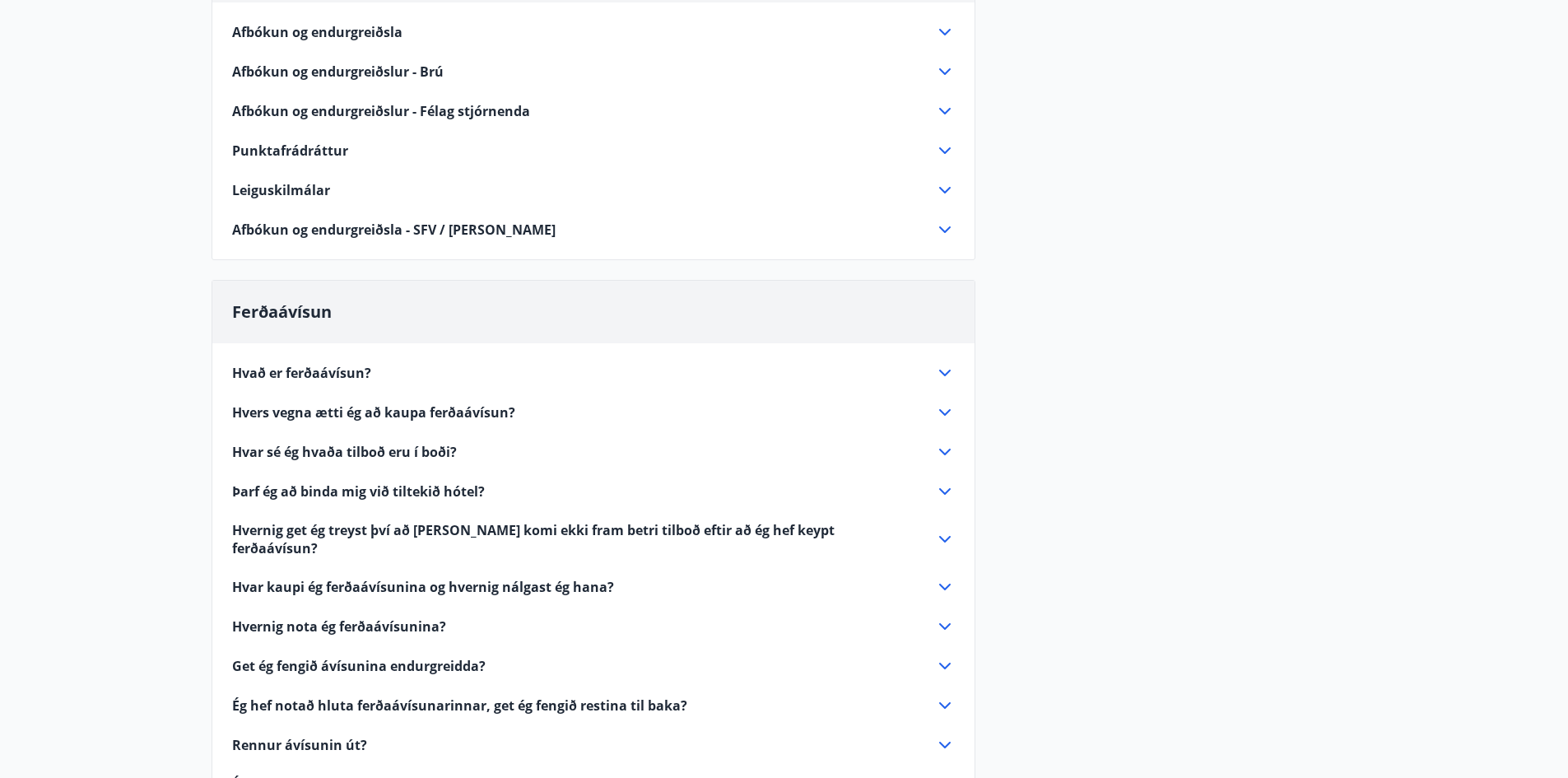
scroll to position [411, 0]
